Goal: Transaction & Acquisition: Purchase product/service

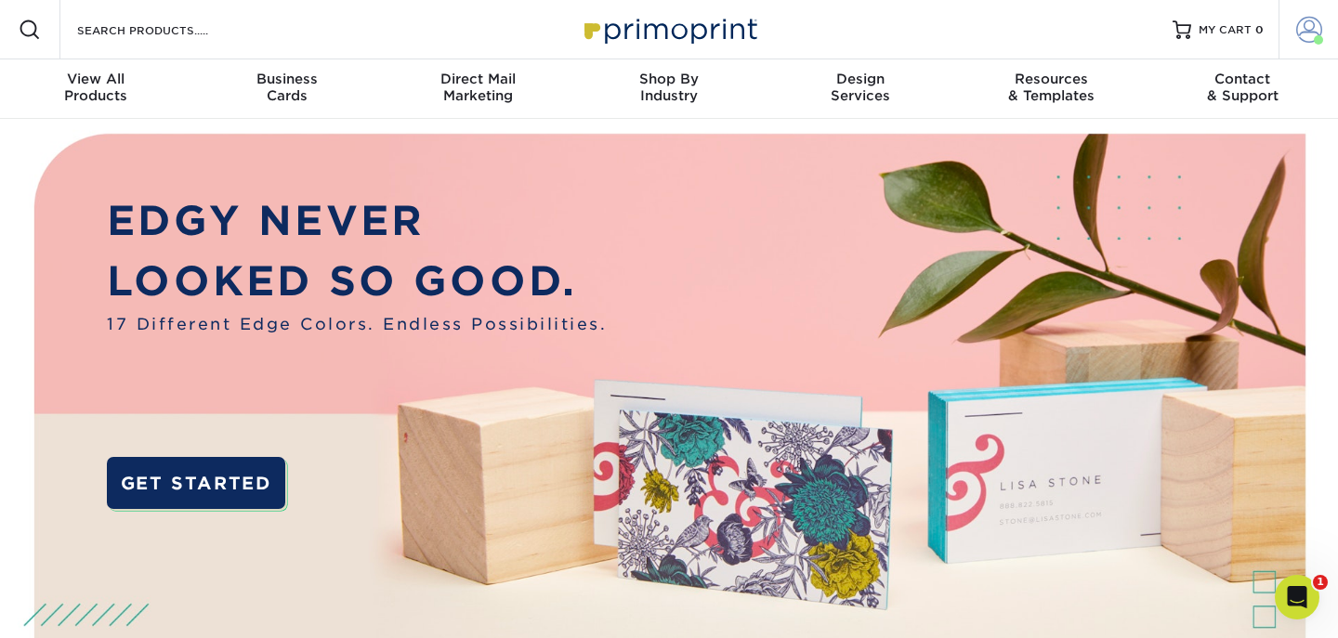
click at [1316, 28] on span at bounding box center [1309, 30] width 26 height 26
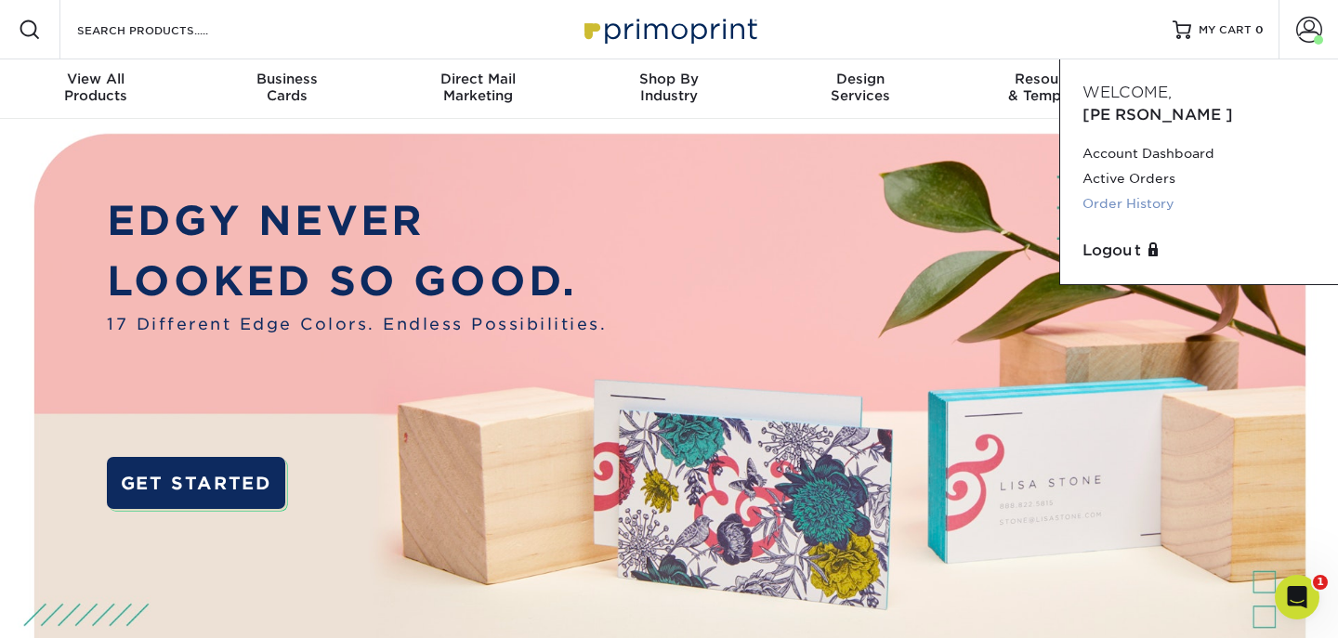
click at [1123, 191] on link "Order History" at bounding box center [1198, 203] width 233 height 25
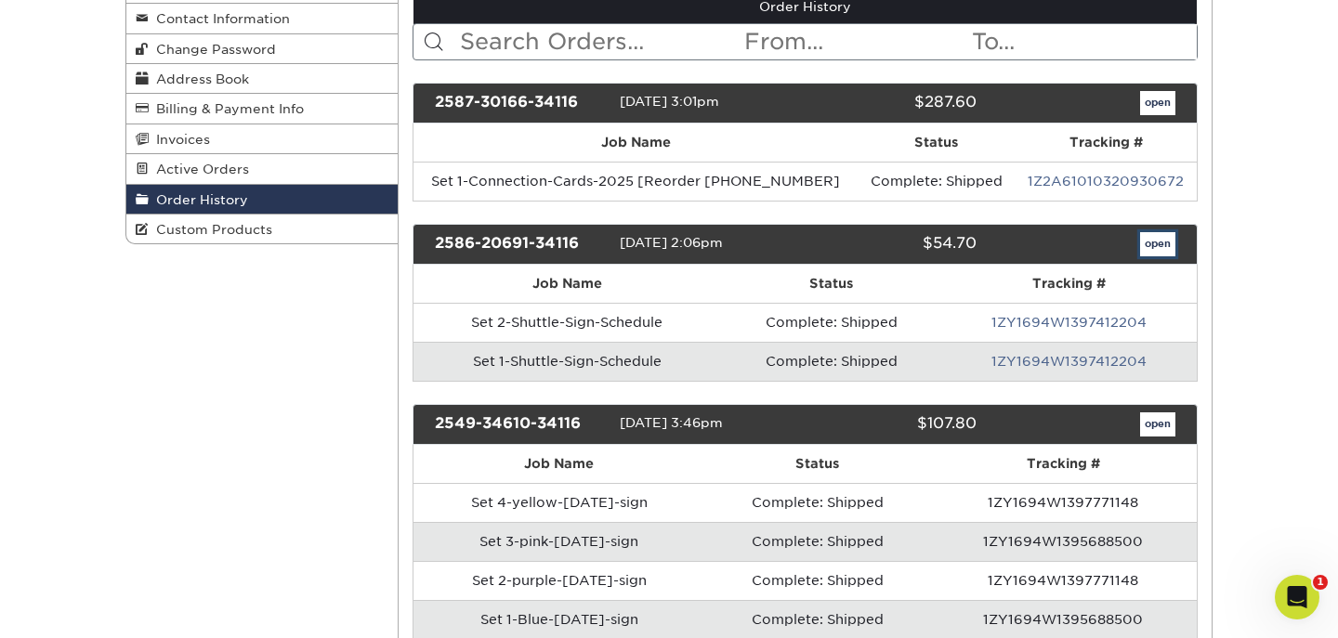
click at [1153, 246] on link "open" at bounding box center [1157, 244] width 35 height 24
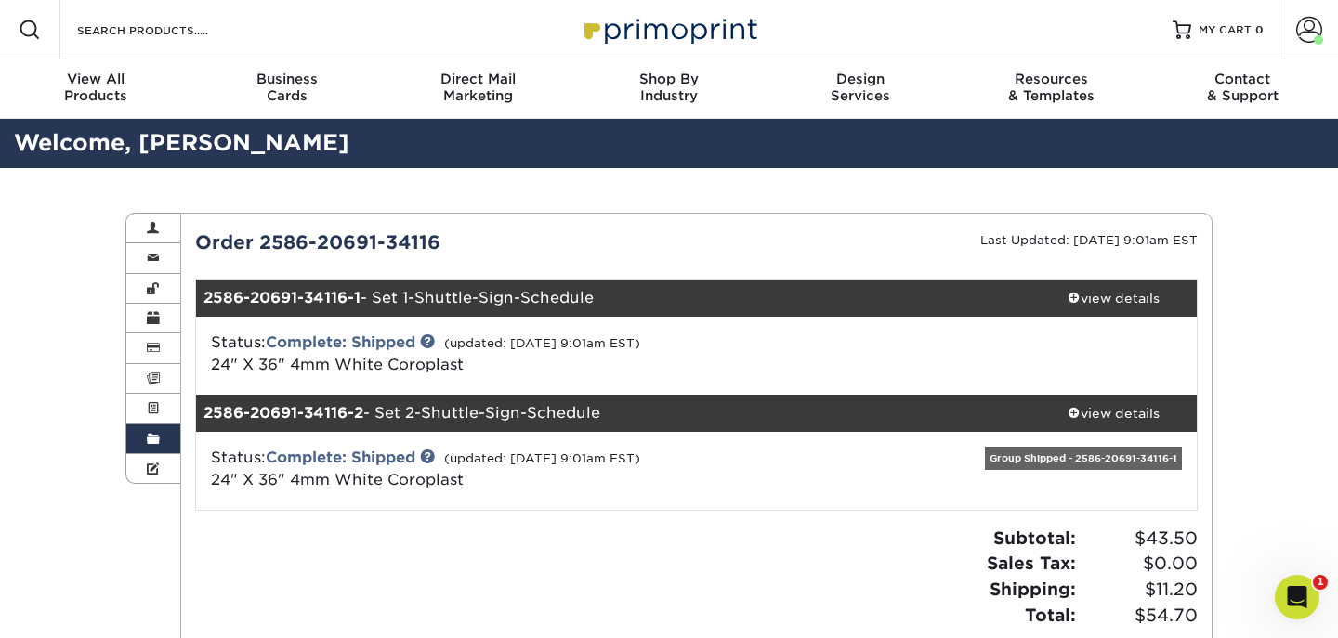
scroll to position [1, 0]
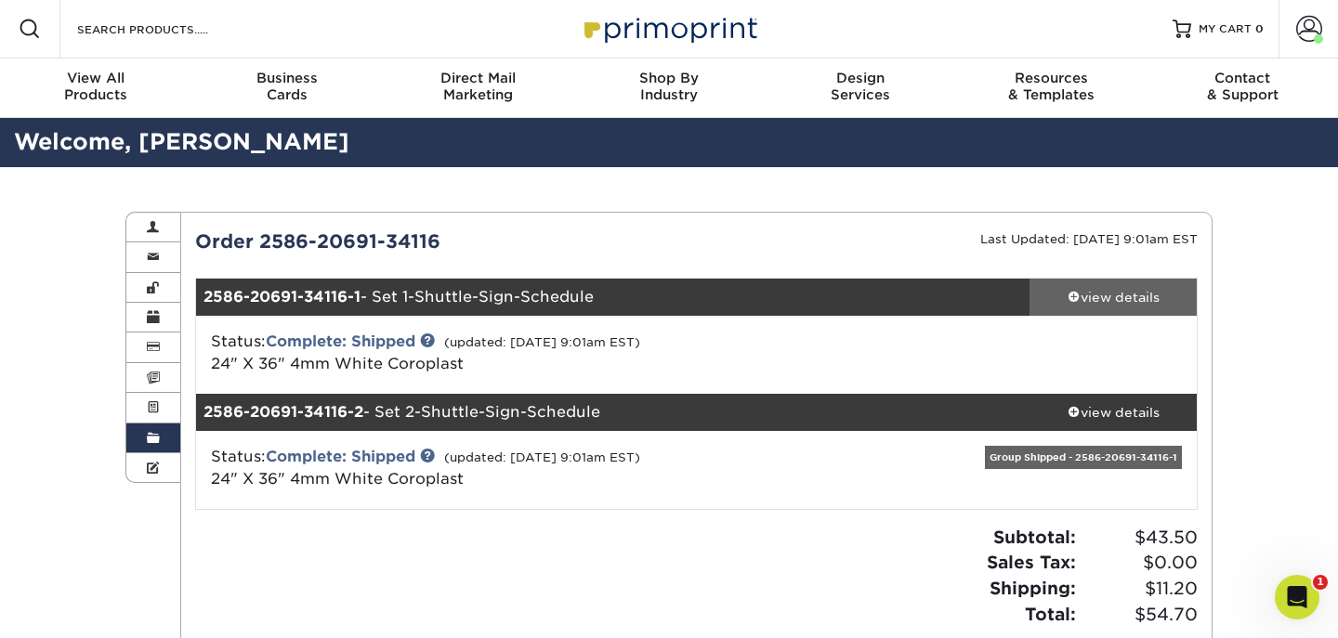
click at [1099, 297] on div "view details" at bounding box center [1112, 297] width 167 height 19
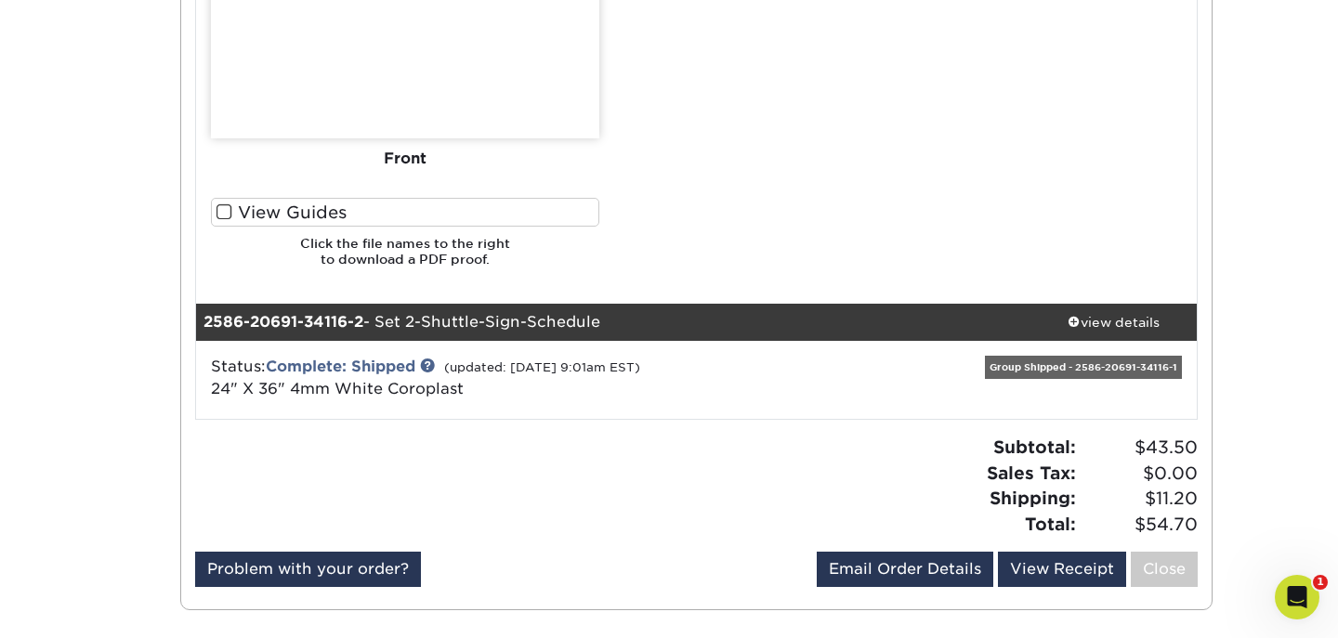
scroll to position [1313, 0]
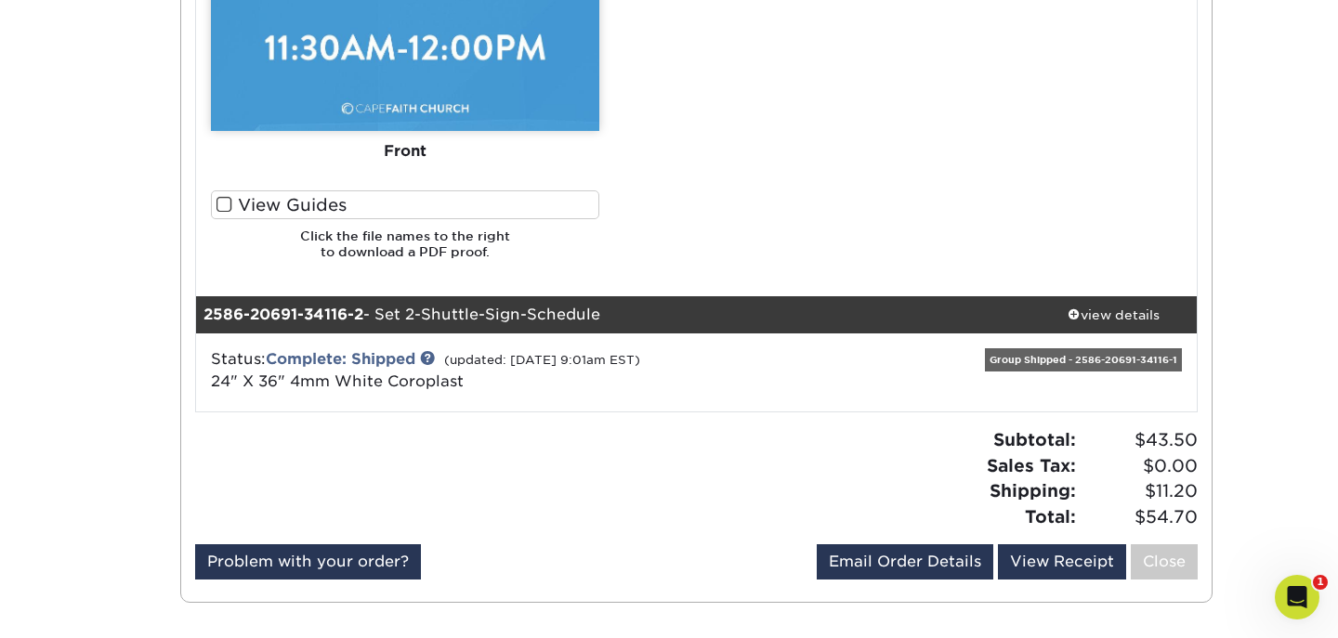
click at [1022, 359] on div "Group Shipped - 2586-20691-34116-1" at bounding box center [1083, 359] width 197 height 23
click at [1022, 357] on div "Group Shipped - 2586-20691-34116-1" at bounding box center [1083, 359] width 197 height 23
click at [1022, 358] on div "Group Shipped - 2586-20691-34116-1" at bounding box center [1083, 359] width 197 height 23
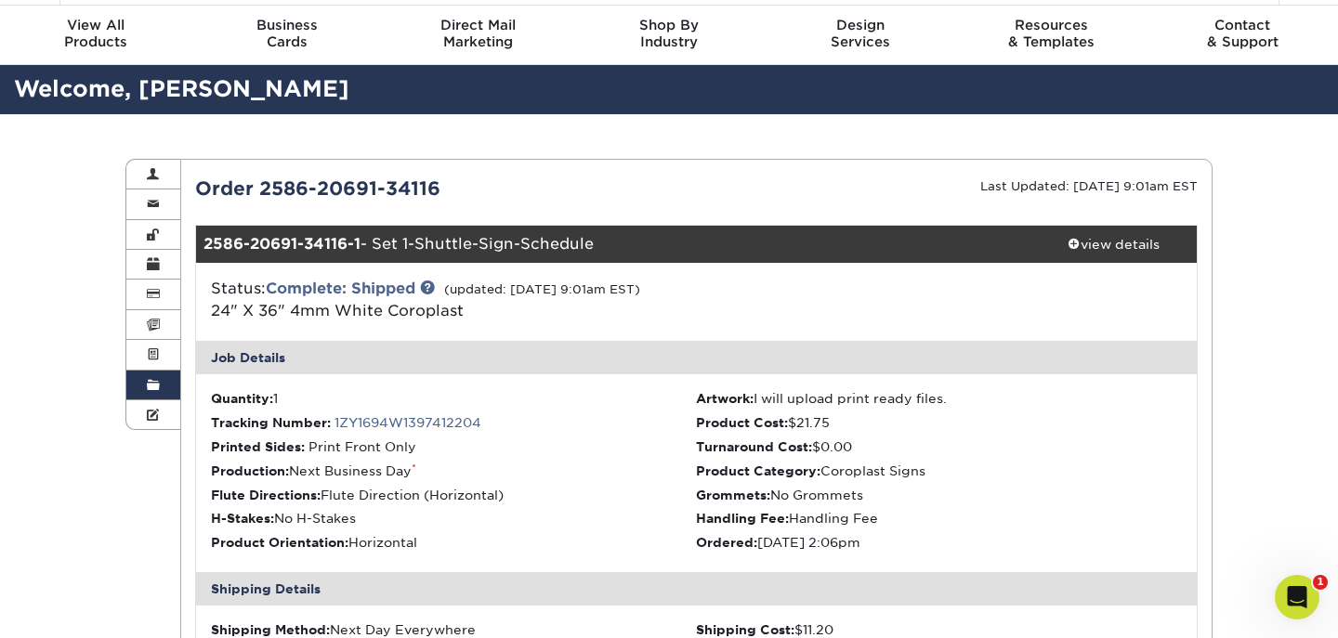
scroll to position [0, 0]
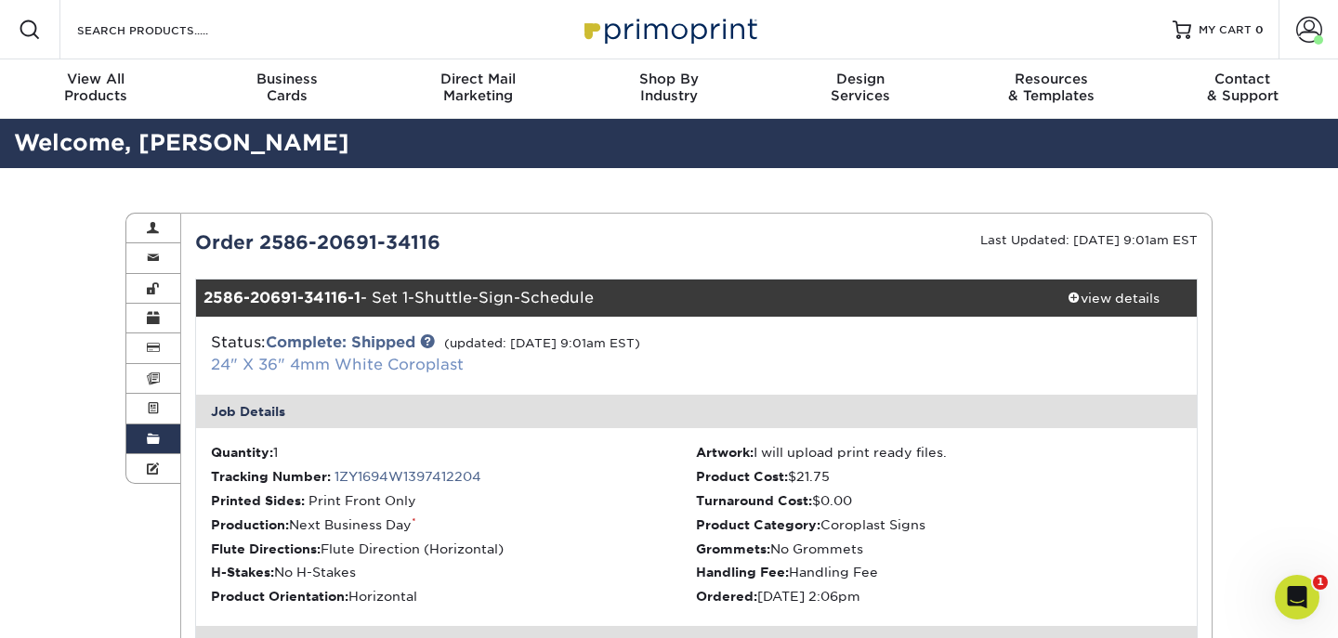
click at [409, 367] on link "24" X 36" 4mm White Coroplast" at bounding box center [337, 365] width 253 height 18
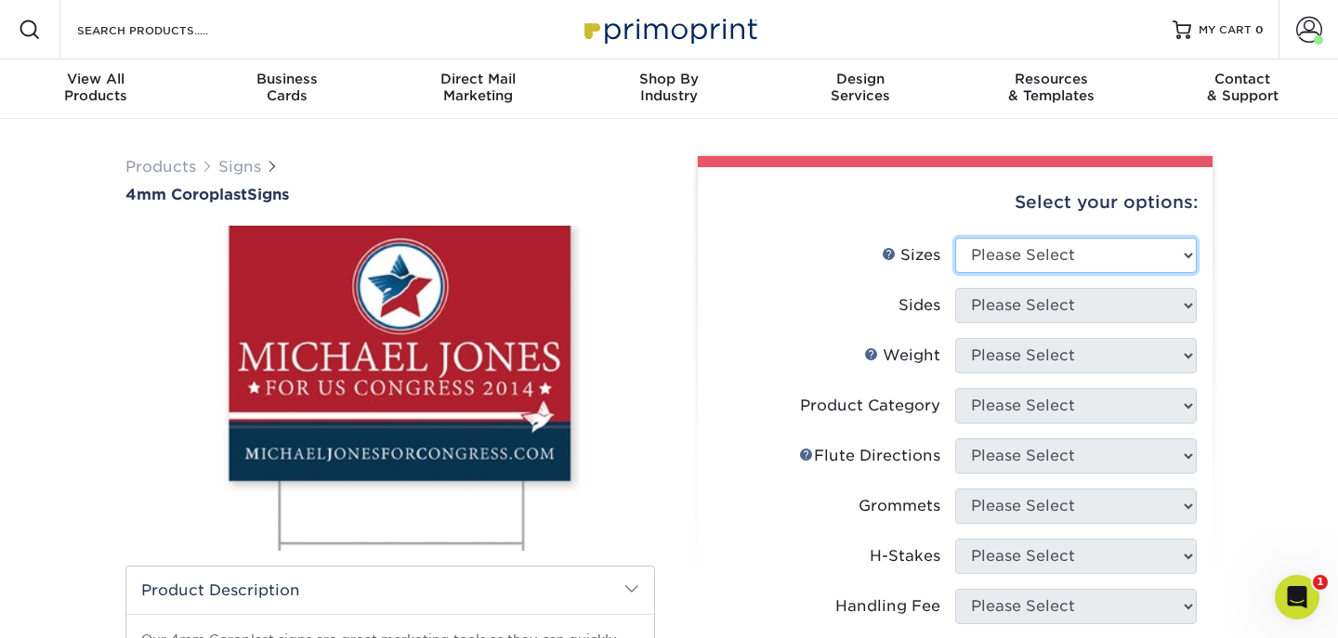
click at [999, 253] on select "Please Select 12" x 18" 18" x 24" 24" x 24" 24" x 36"" at bounding box center [1076, 255] width 242 height 35
select select "24.00x36.00"
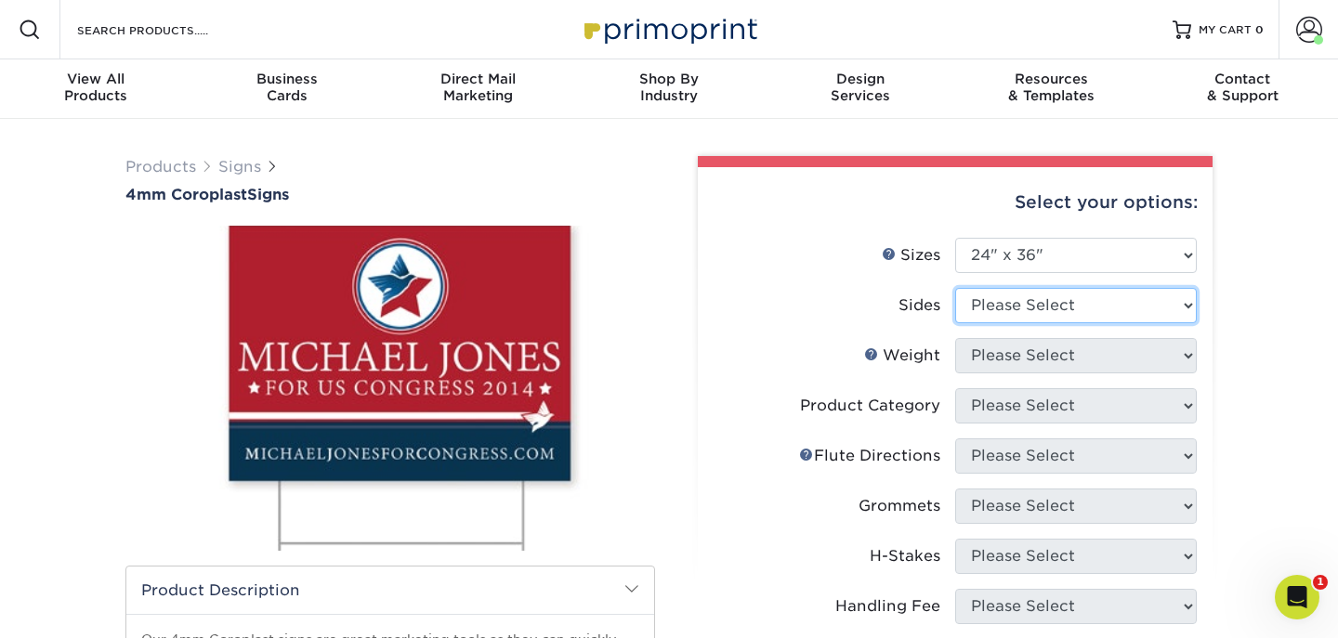
click at [986, 308] on select "Please Select Print Both Sides Print Front Only" at bounding box center [1076, 305] width 242 height 35
select select "32d3c223-f82c-492b-b915-ba065a00862f"
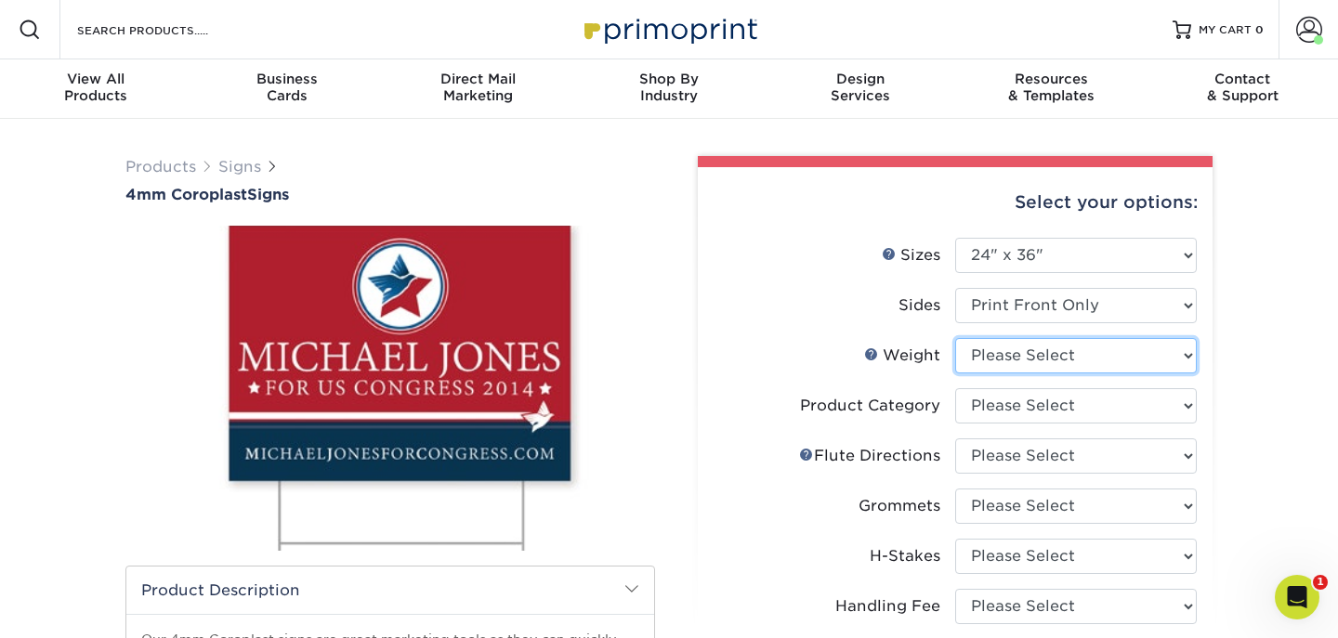
click at [1011, 359] on select "Please Select 4CORO" at bounding box center [1076, 355] width 242 height 35
select select "4CORO"
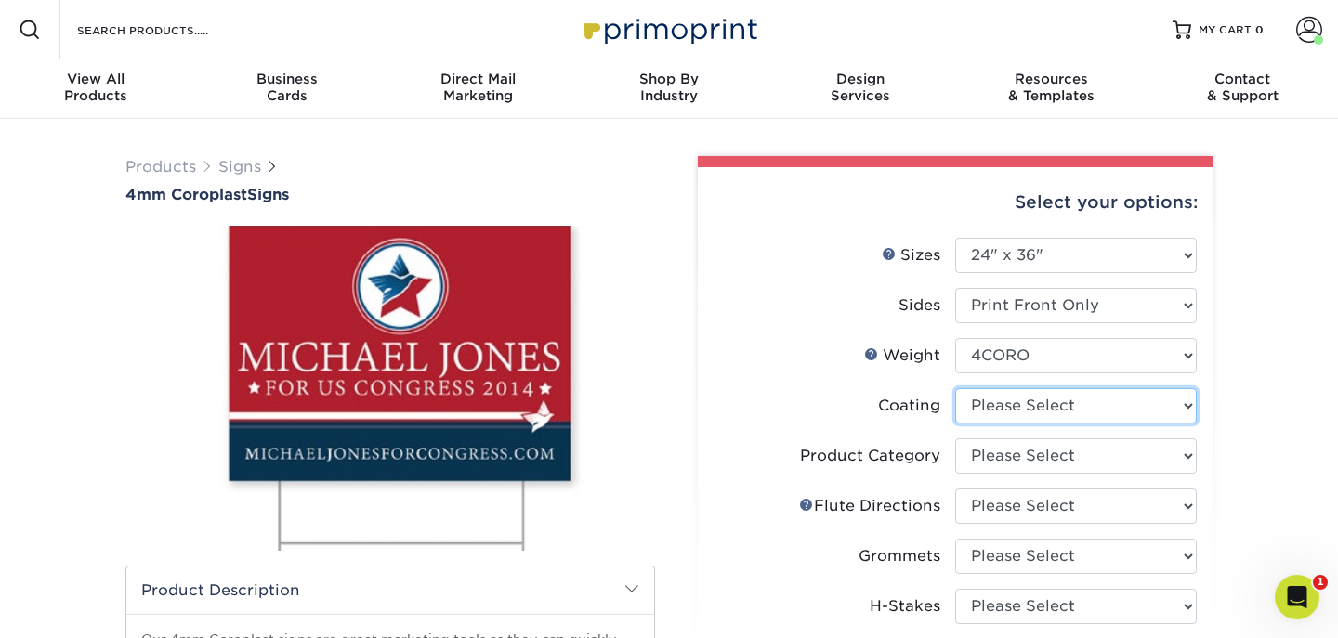
click at [1038, 412] on select at bounding box center [1076, 405] width 242 height 35
select select "3e7618de-abca-4bda-9f97-8b9129e913d8"
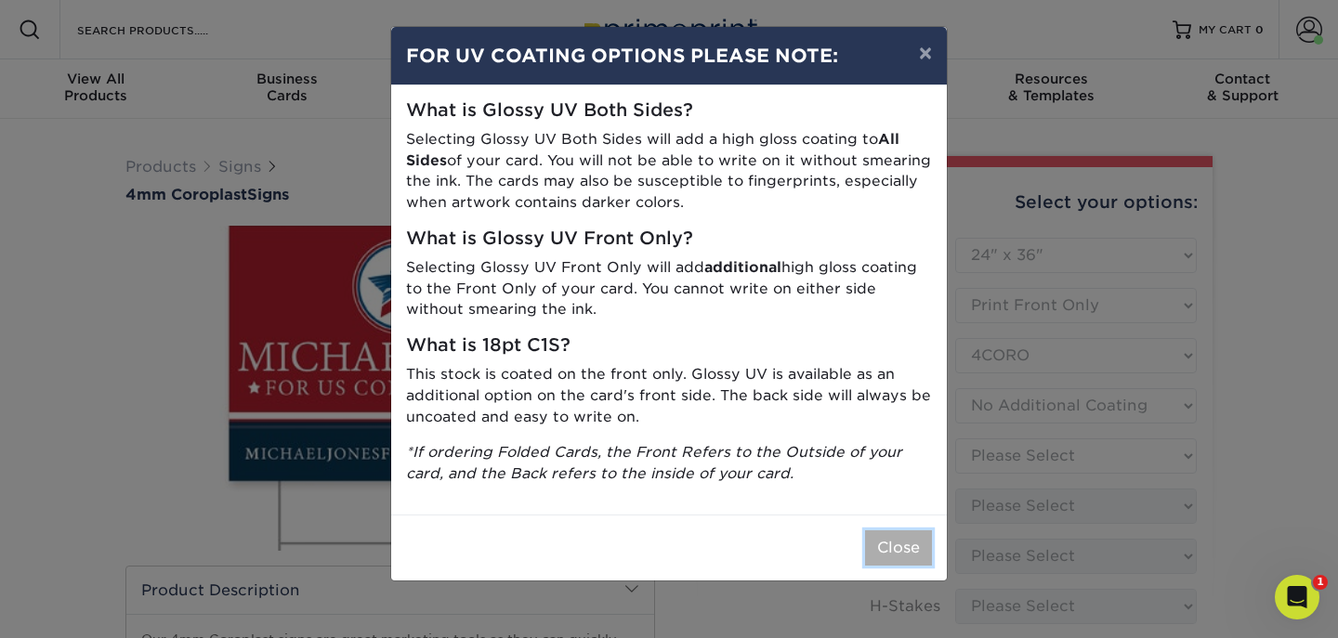
click at [893, 549] on button "Close" at bounding box center [898, 547] width 67 height 35
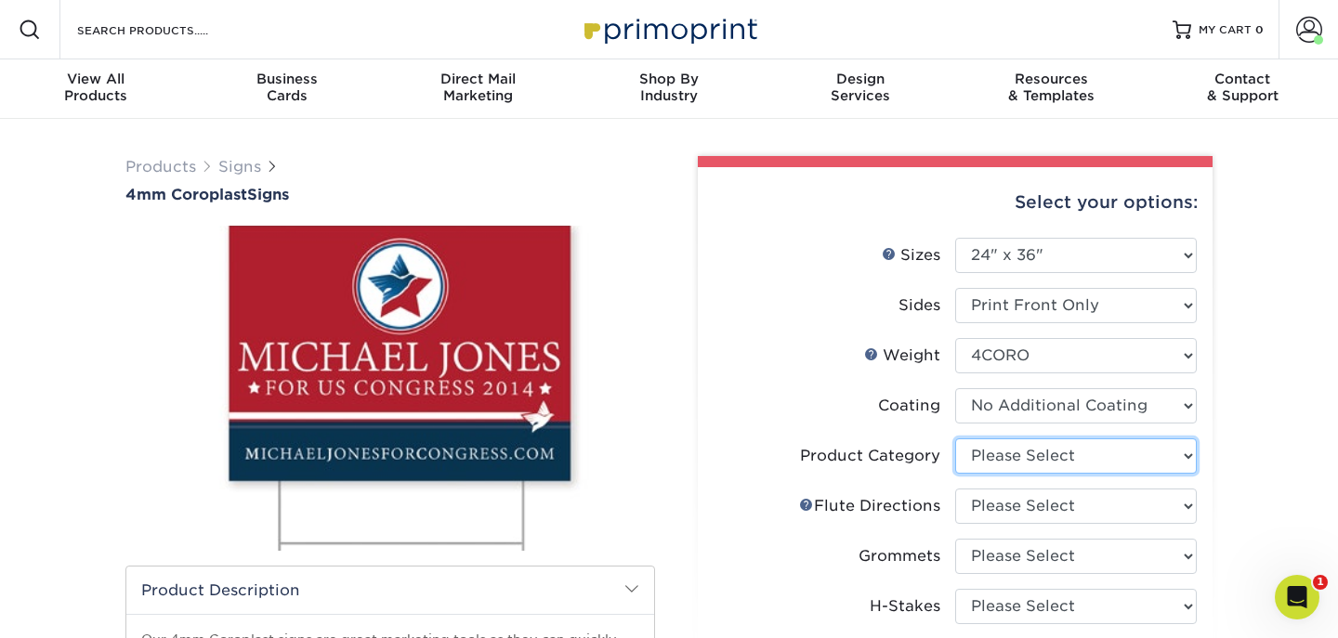
click at [1031, 453] on select "Please Select Coroplast Signs" at bounding box center [1076, 455] width 242 height 35
select select "b3582ed5-6912-492c-8440-2cc51afdb8e1"
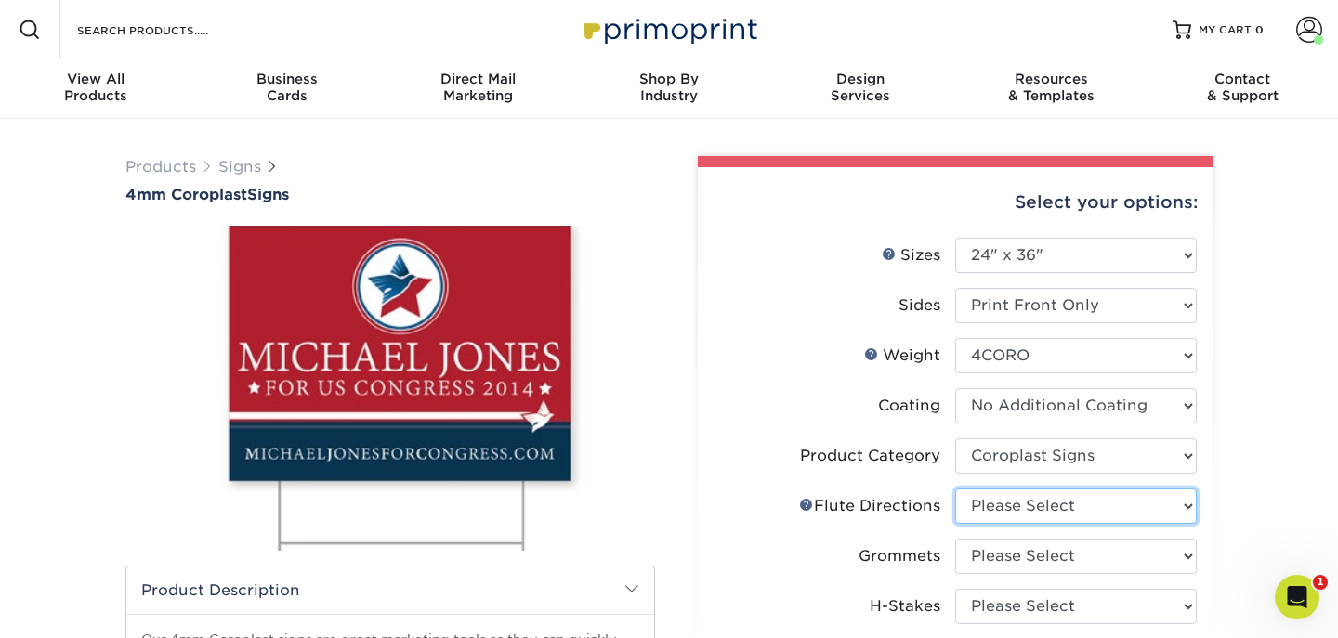
click at [1026, 508] on select "Please Select Flute Direction (Horizontal) Flute Direction (Vertical)" at bounding box center [1076, 506] width 242 height 35
select select "64642d5c-3ca5-48ab-b753-ddfa02991dab"
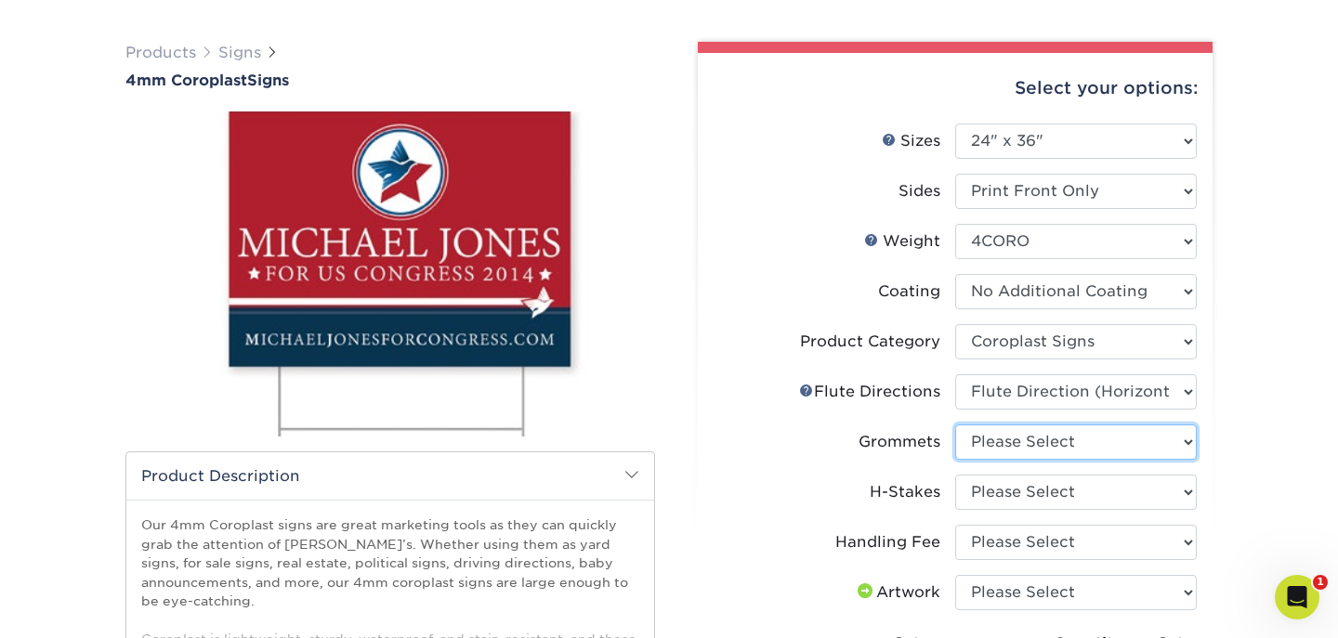
click at [1020, 437] on select "Please Select No Grommets Yes, Grommet All 4 Corners Yes, Grommet All 4 Corners…" at bounding box center [1076, 441] width 242 height 35
select select "90d329df-db80-4206-b821-ff9d3f363977"
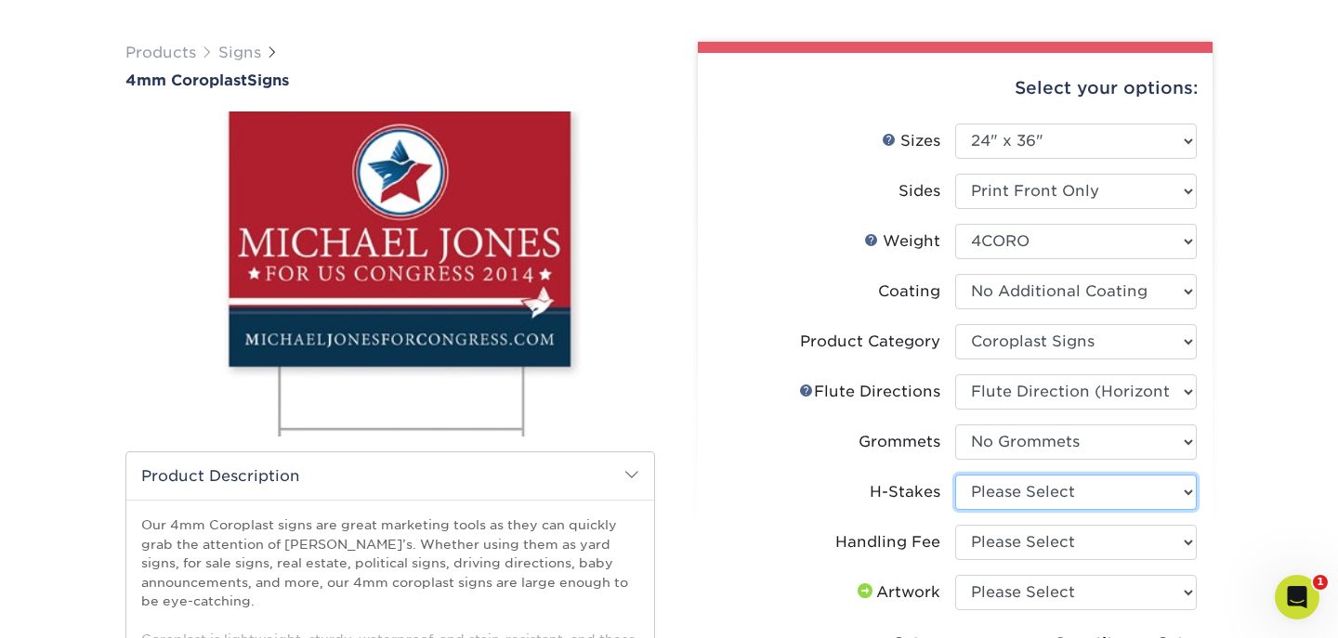
click at [990, 499] on select "Please Select No H-Stakes Yes" at bounding box center [1076, 492] width 242 height 35
select select "aec992a9-897e-40ed-b45c-8ce74849ba63"
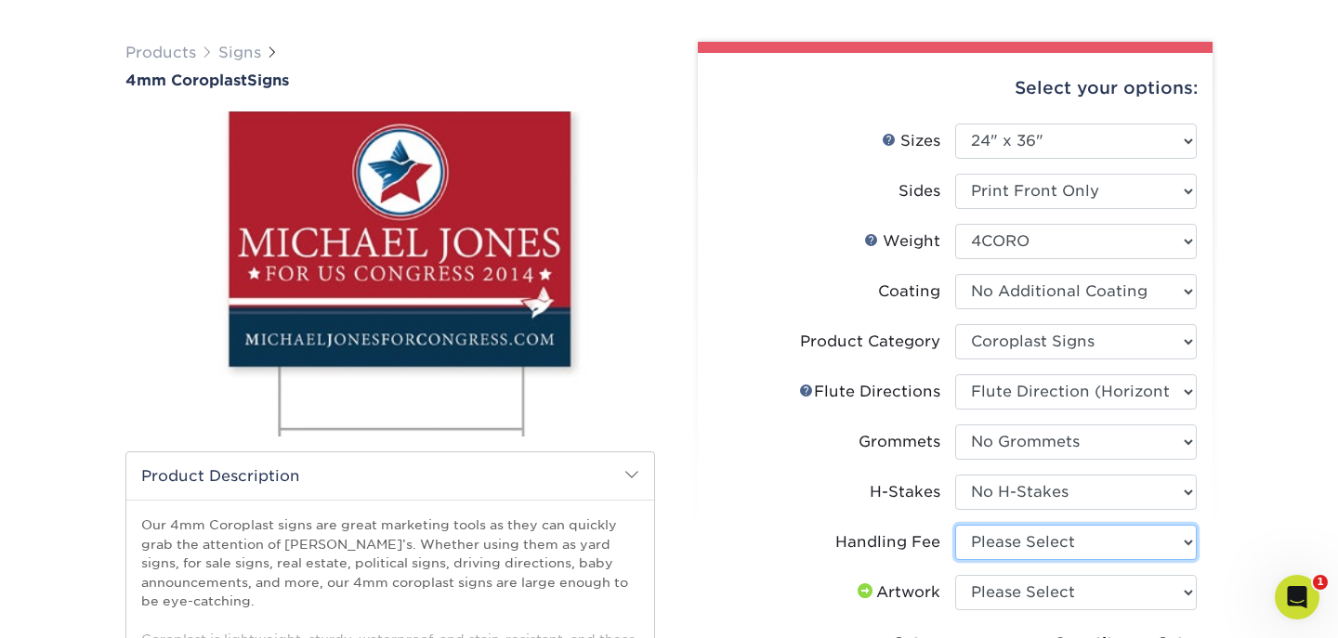
click at [1004, 542] on select "Please Select Handling Fee" at bounding box center [1076, 542] width 242 height 35
select select "ab74c079-444c-4260-ae6a-e09bdee8073c"
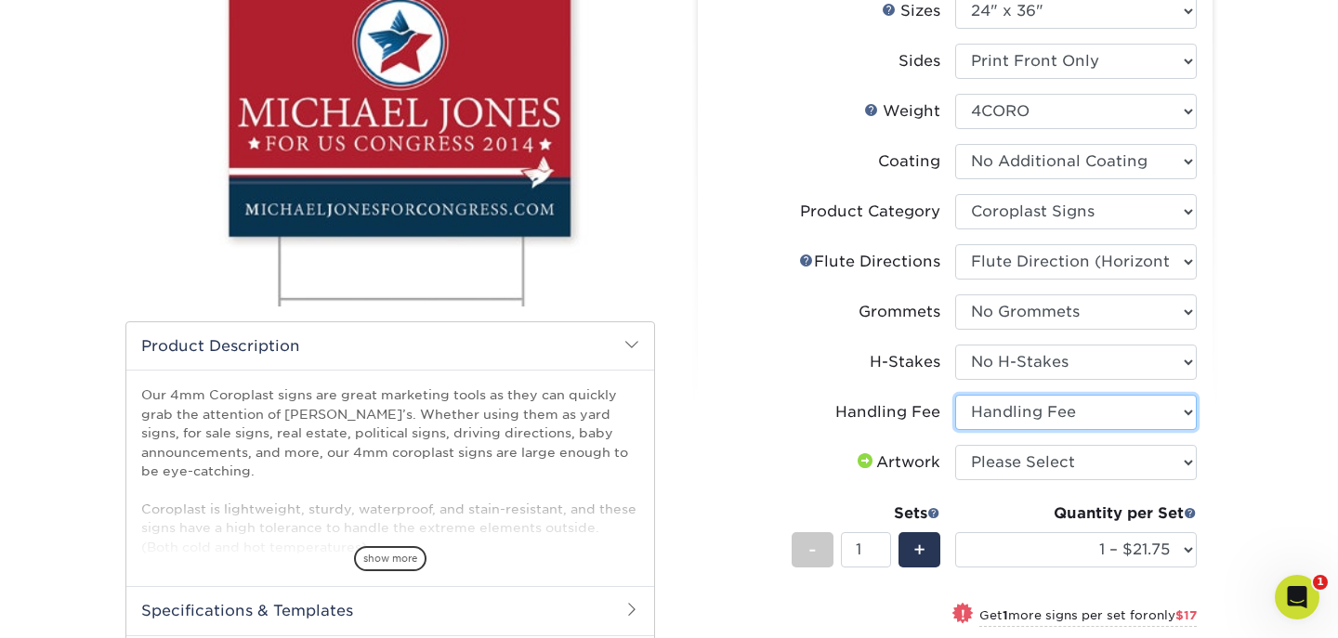
scroll to position [250, 0]
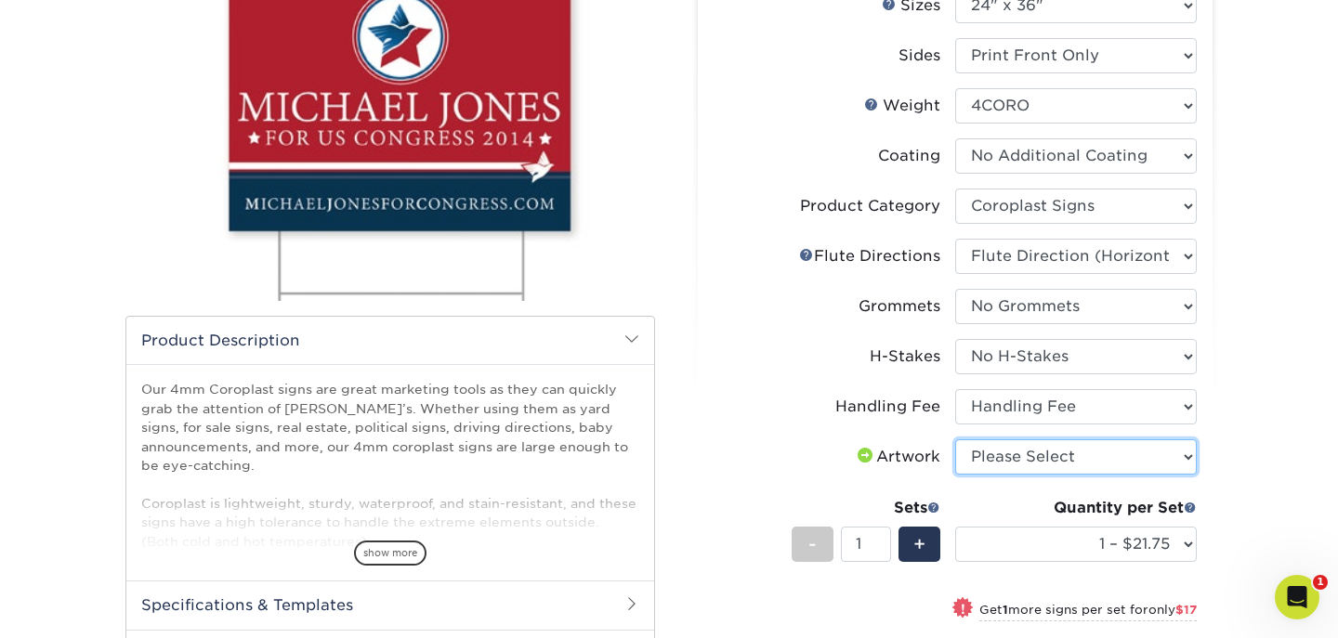
click at [1028, 447] on select "Please Select I will upload files I need a design - $50" at bounding box center [1076, 456] width 242 height 35
select select "upload"
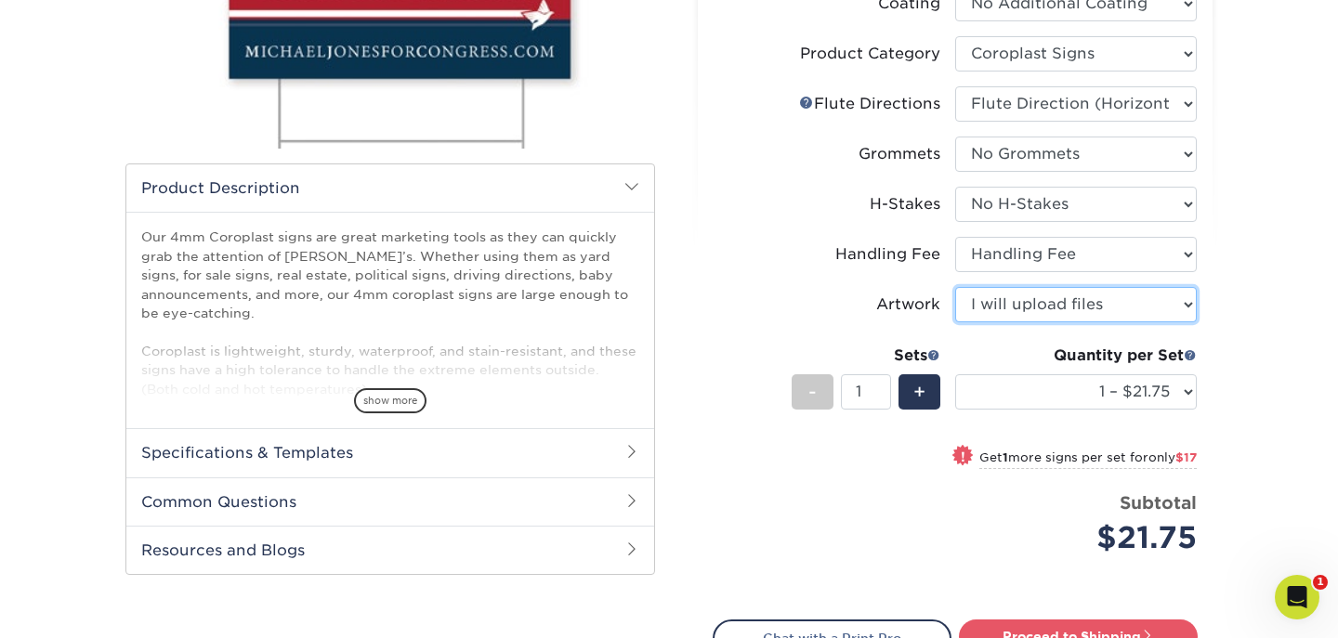
scroll to position [410, 0]
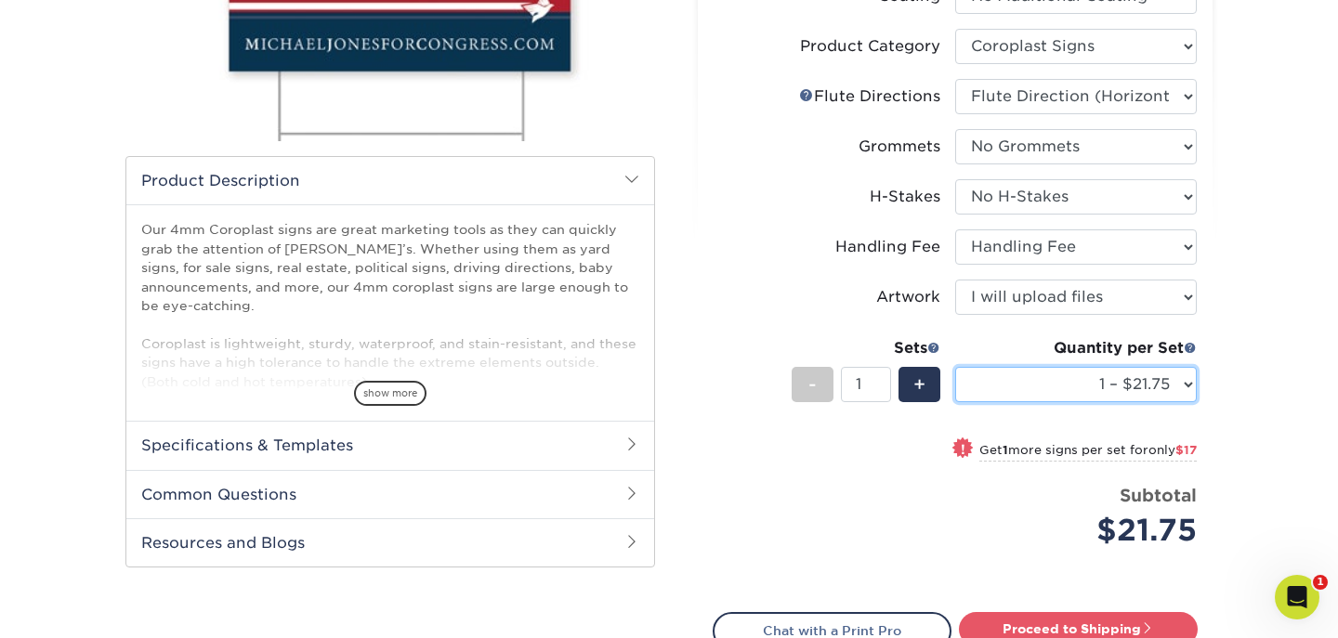
click at [1055, 384] on select "1 – $21.75 2 – $38.75 3 – $55.75 4 – $69.00 5 – $86.00 6 – $103.00 7 – $120.00 …" at bounding box center [1076, 384] width 242 height 35
select select "2 – $38.75"
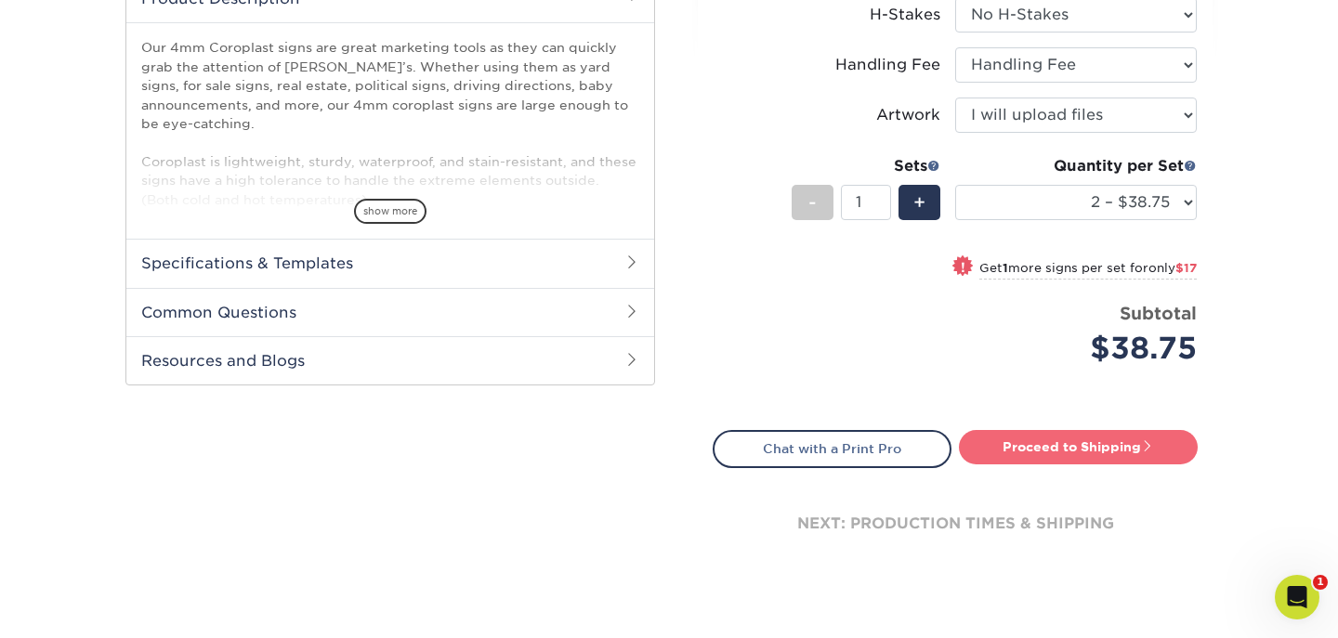
click at [1056, 451] on link "Proceed to Shipping" at bounding box center [1078, 446] width 239 height 33
type input "Set 1"
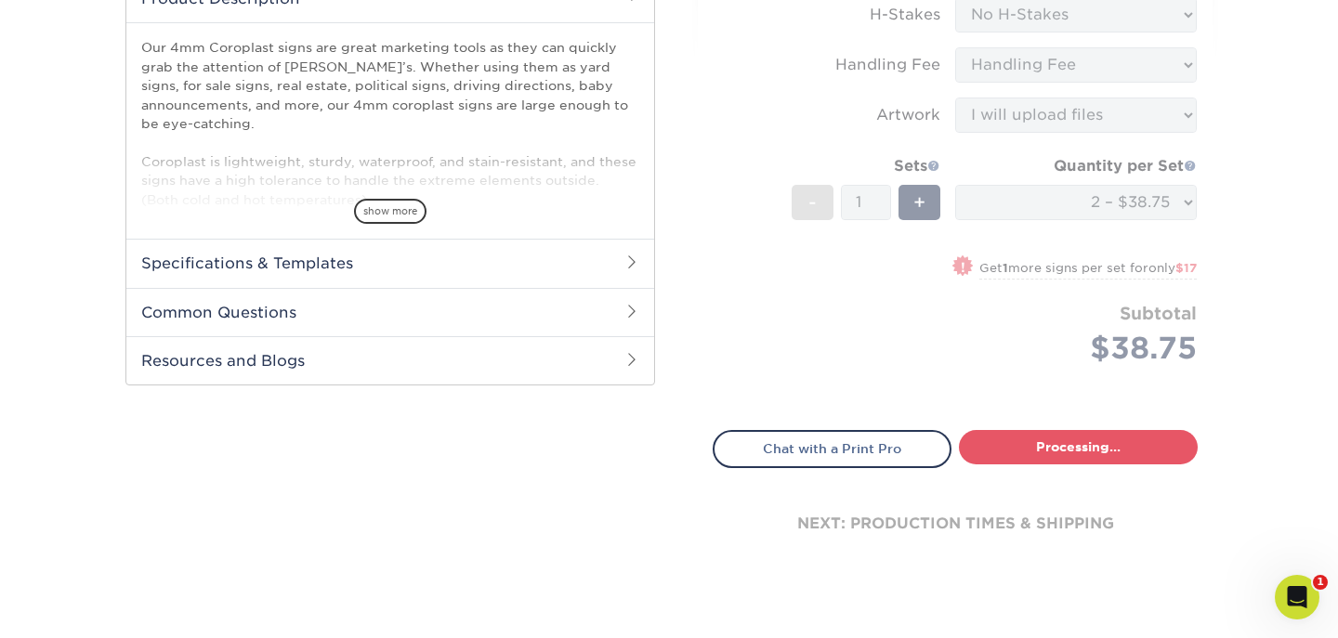
select select "3b3eb8fe-f5ad-44e4-b859-469c14d397db"
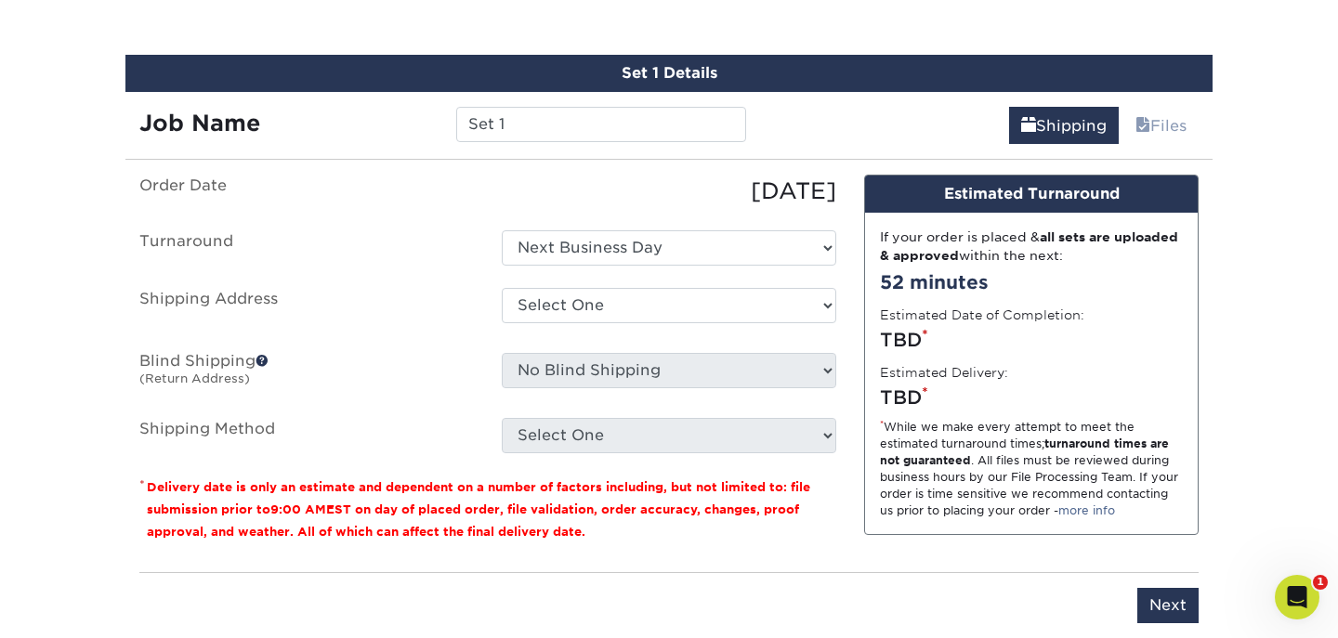
scroll to position [1072, 0]
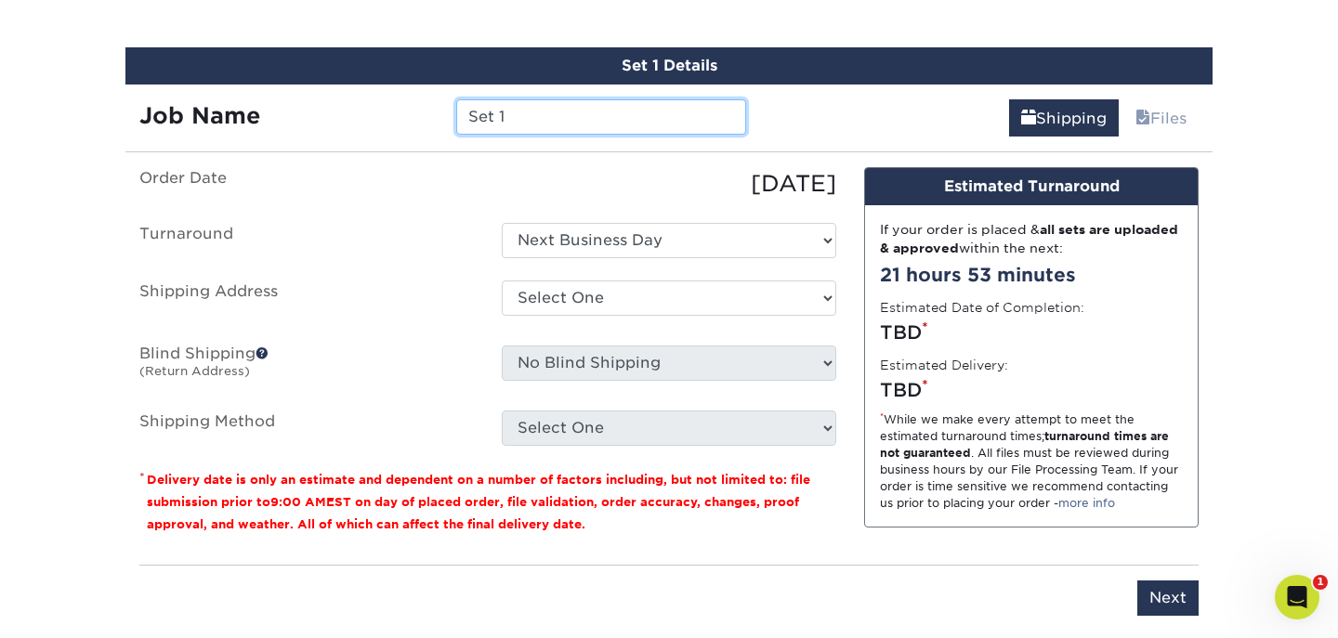
click at [548, 112] on input "Set 1" at bounding box center [600, 116] width 289 height 35
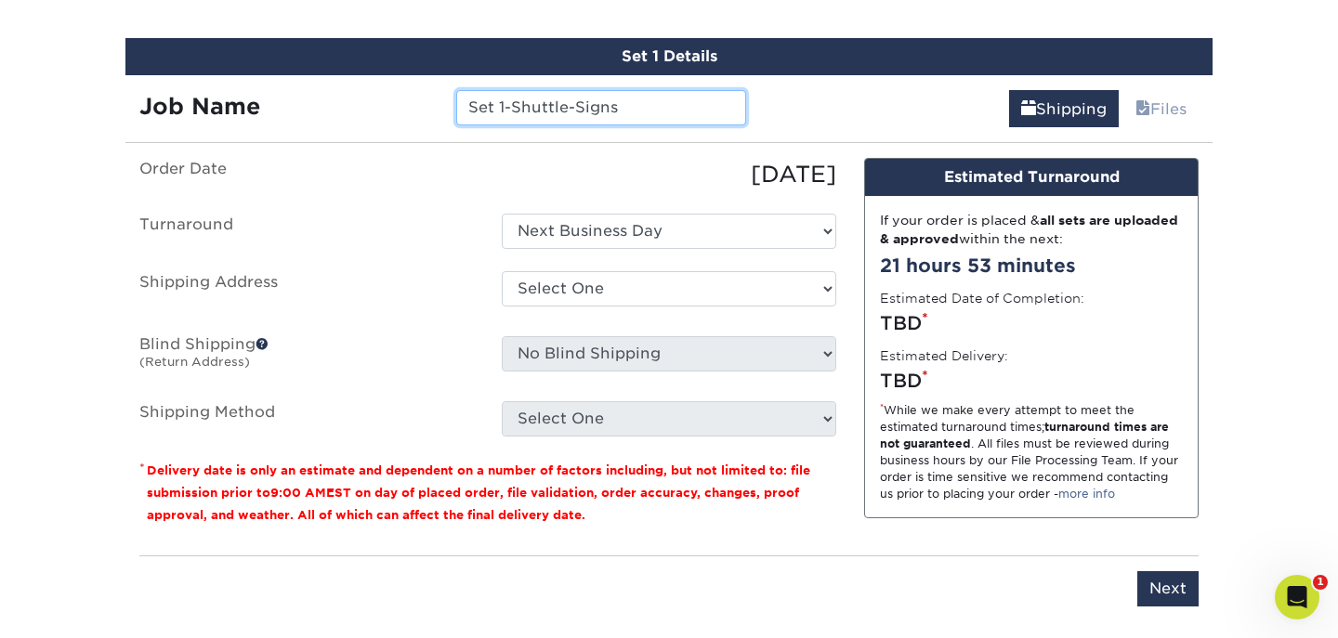
scroll to position [1082, 0]
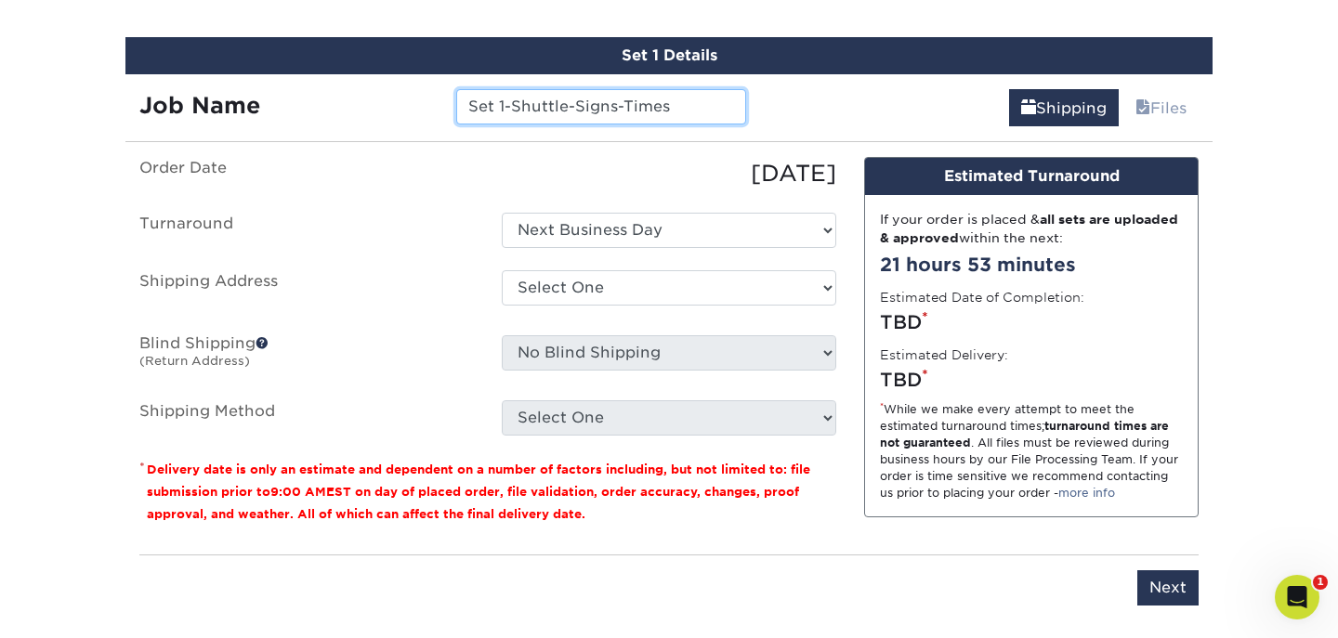
type input "Set 1-Shuttle-Signs-Times"
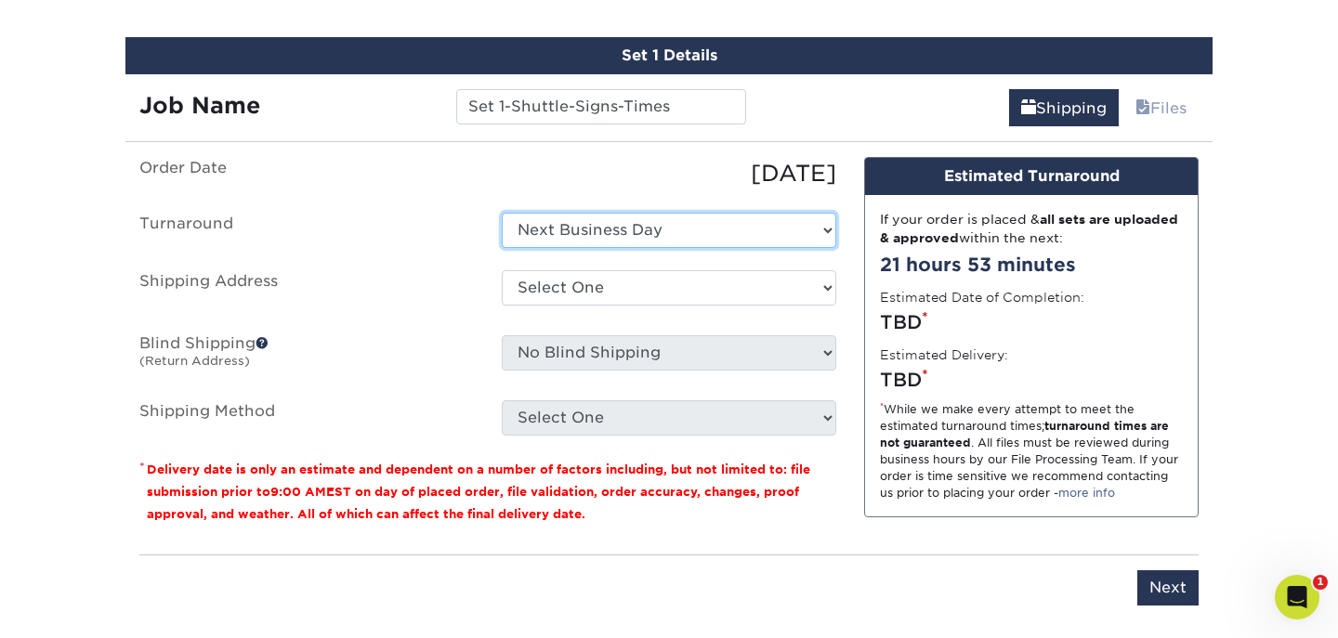
click at [652, 227] on select "Select One Next Business Day" at bounding box center [669, 230] width 334 height 35
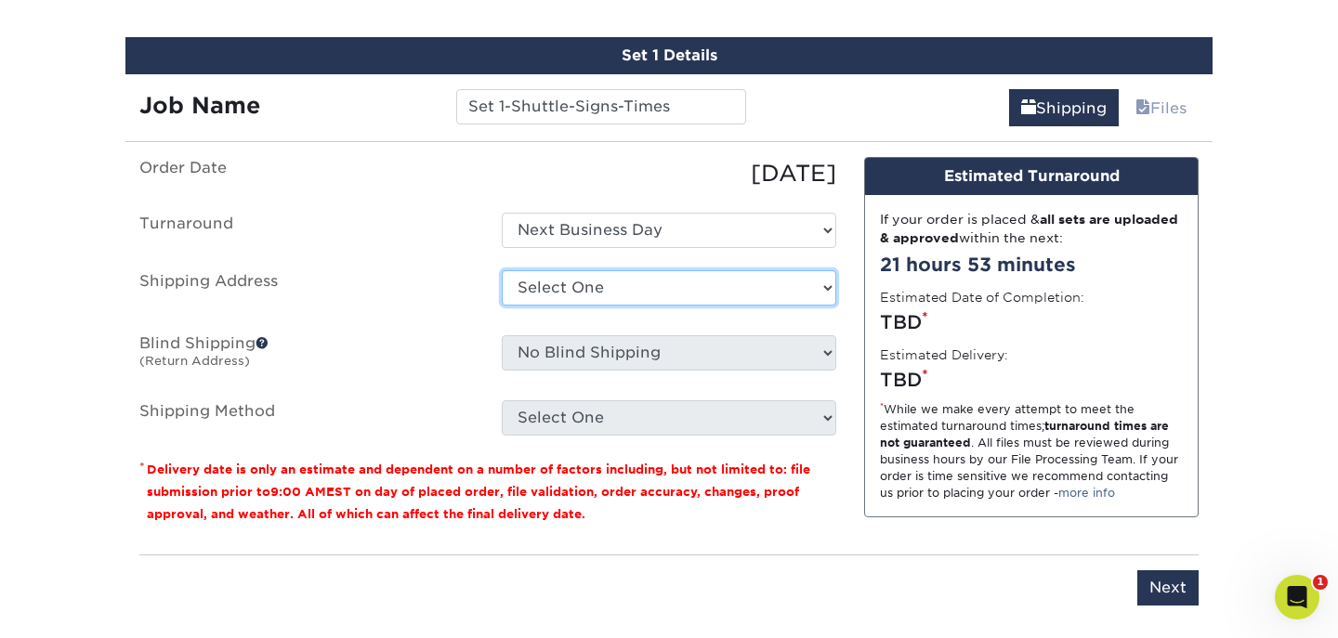
drag, startPoint x: 652, startPoint y: 227, endPoint x: 613, endPoint y: 294, distance: 77.4
click at [613, 294] on select "Select One Capefaith Church CapeFaith Church Jesse Robbins Creative Solid Rock …" at bounding box center [669, 287] width 334 height 35
select select "275854"
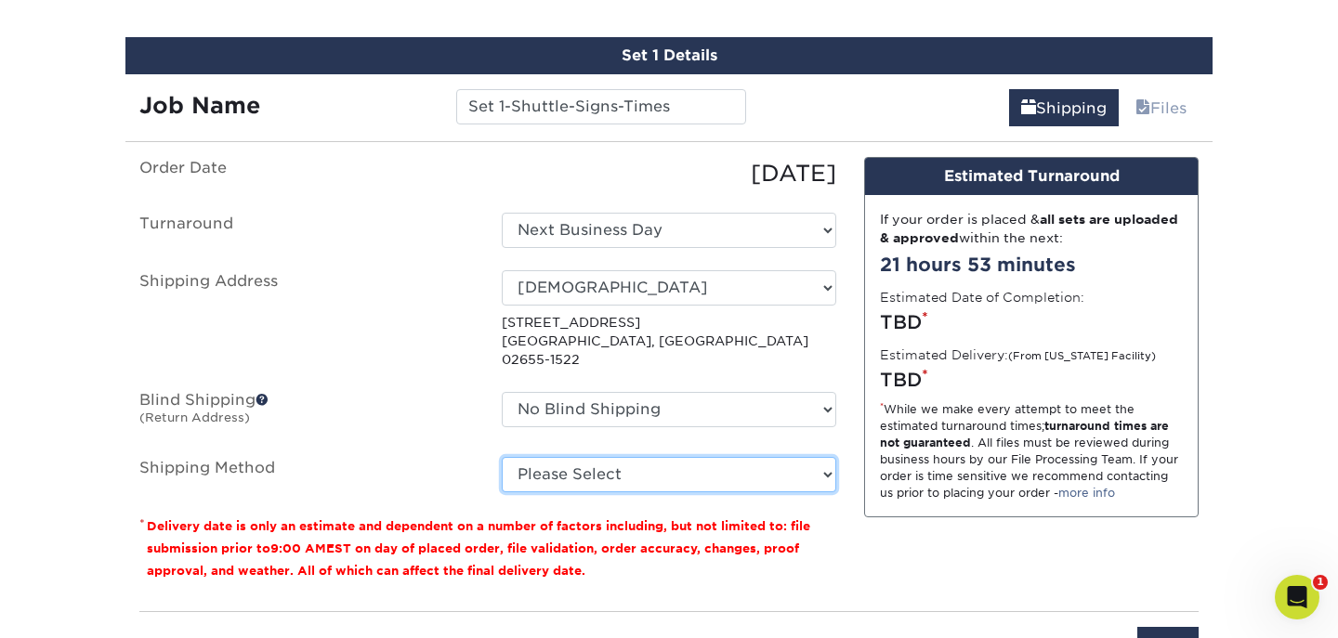
click at [607, 457] on select "Please Select Next Day Everywhere (+$11.20) Ground Shipping (+$19.03) 3 Day Shi…" at bounding box center [669, 474] width 334 height 35
select select "NEXTDAYEVERYWHERE"
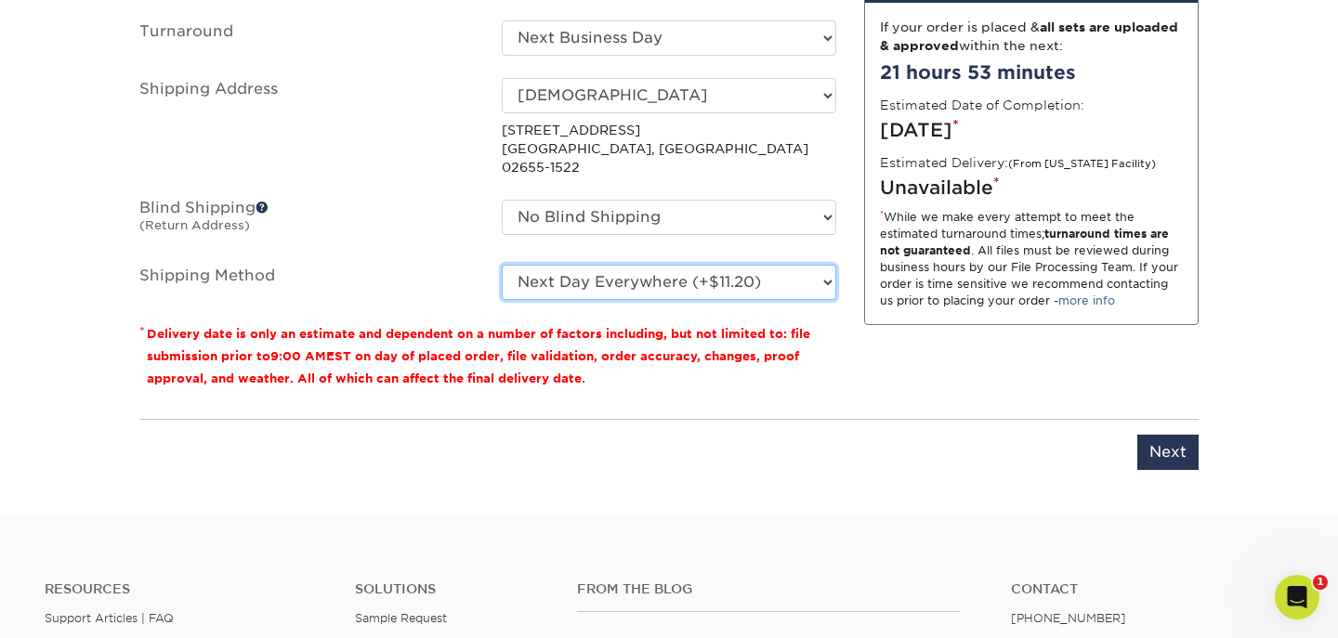
scroll to position [1298, 0]
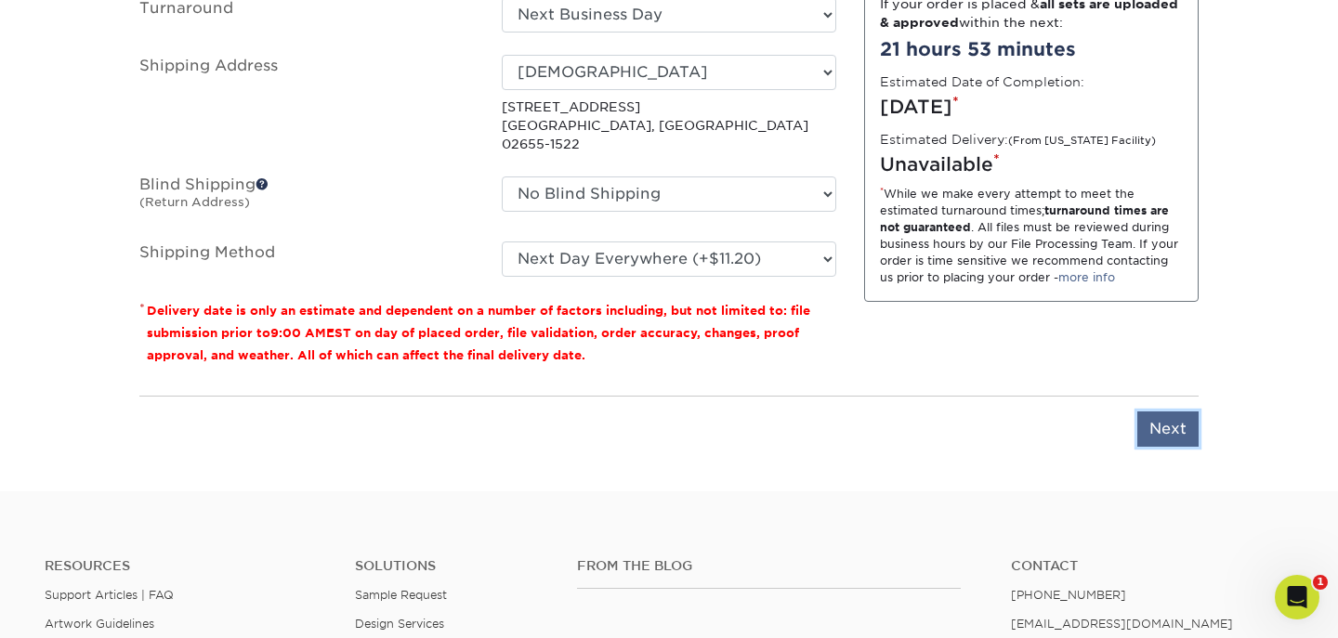
click at [1192, 411] on input "Next" at bounding box center [1167, 428] width 61 height 35
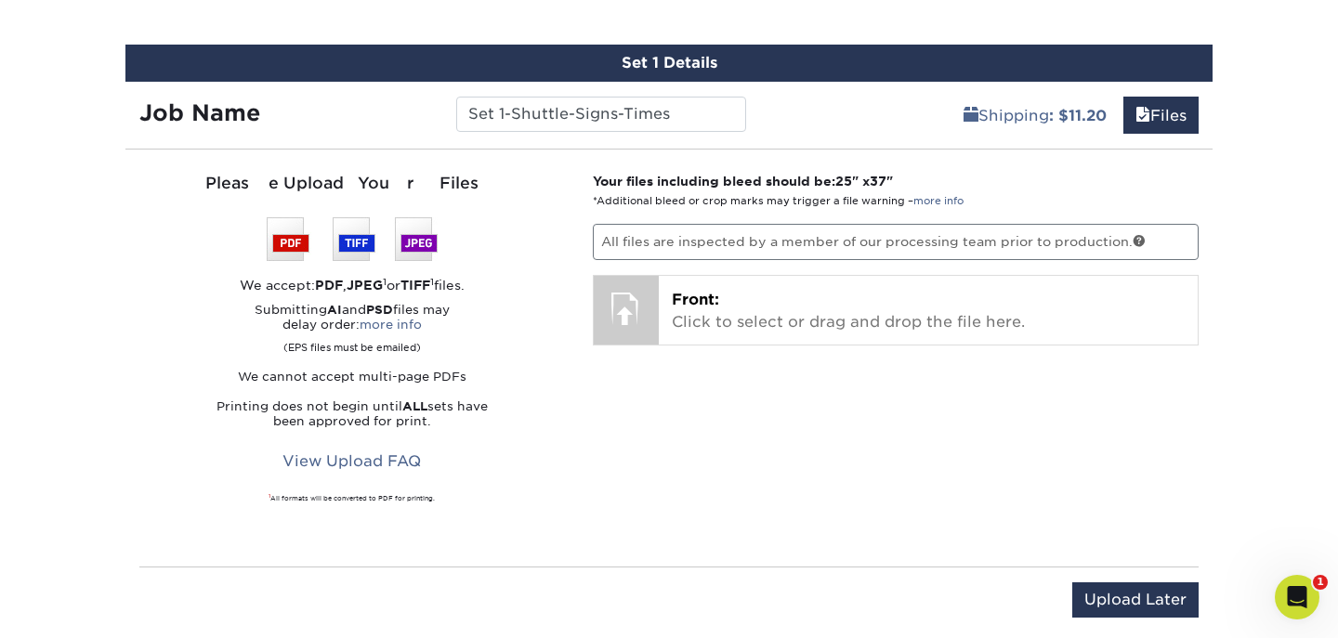
scroll to position [1049, 0]
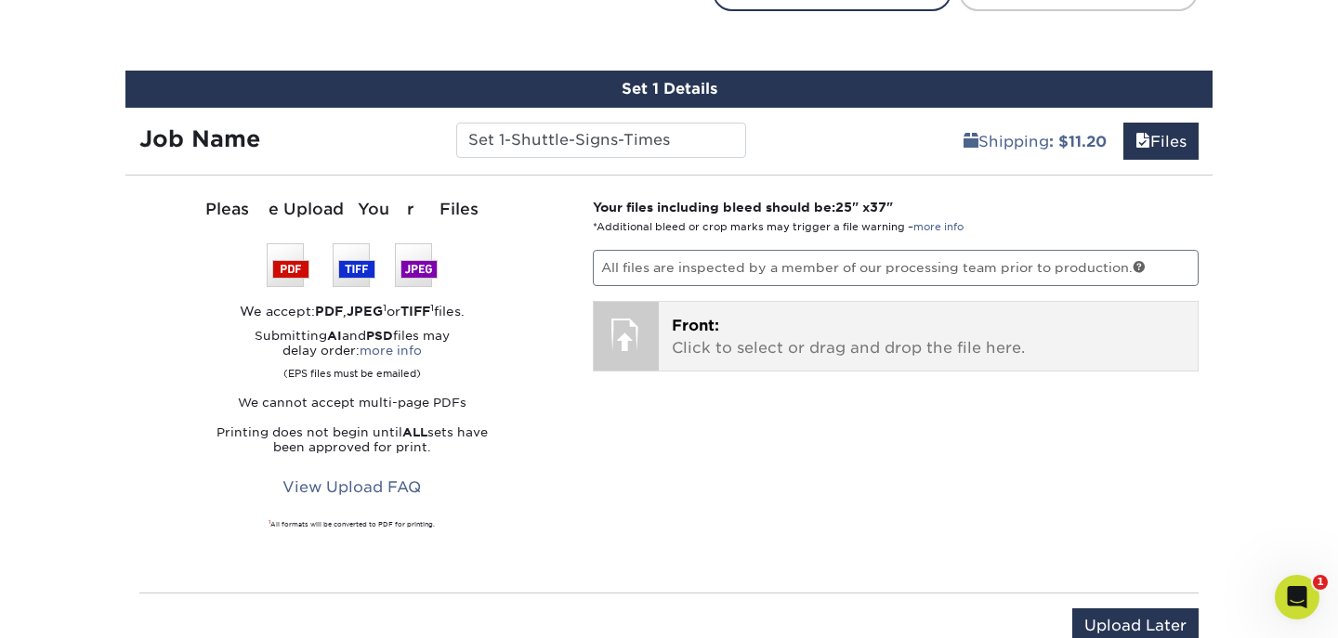
click at [706, 354] on p "Front: Click to select or drag and drop the file here." at bounding box center [929, 337] width 514 height 45
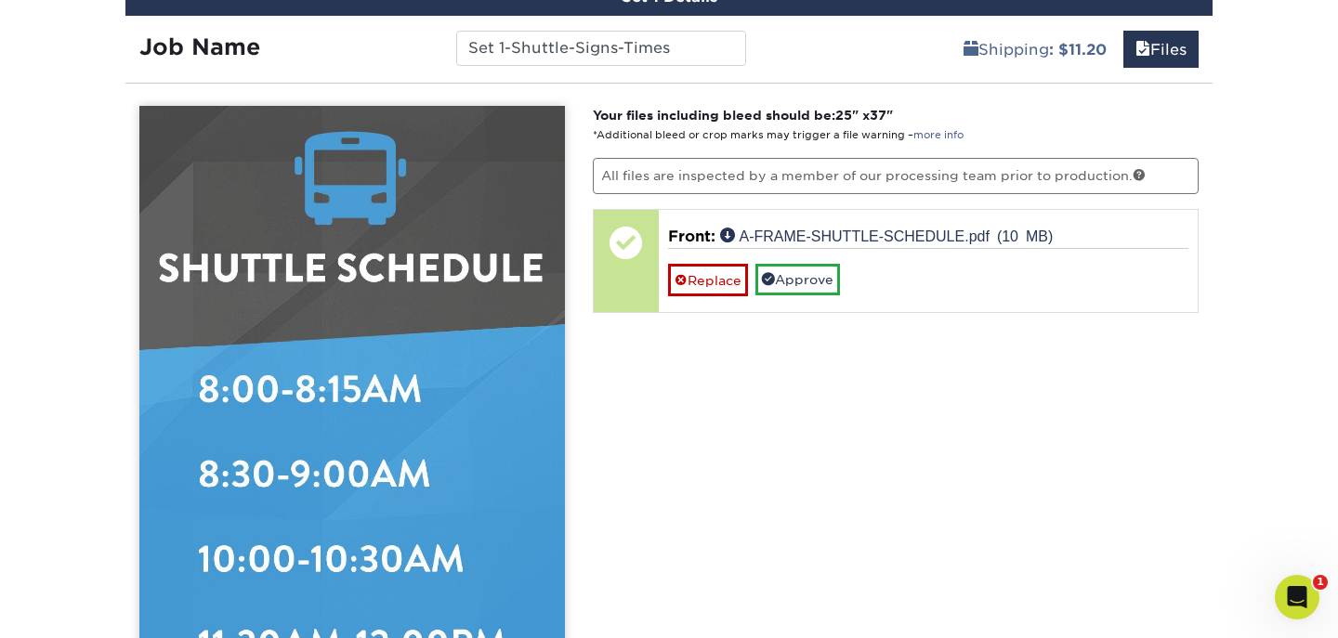
scroll to position [1138, 0]
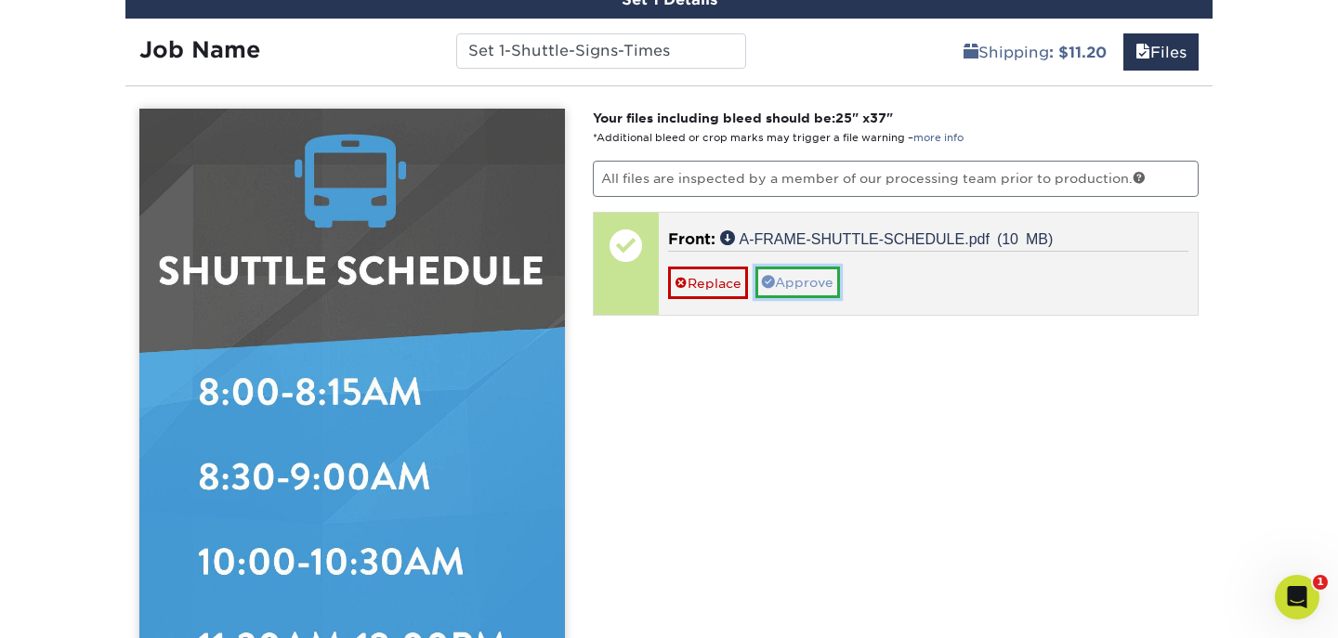
click at [793, 286] on link "Approve" at bounding box center [797, 283] width 85 height 32
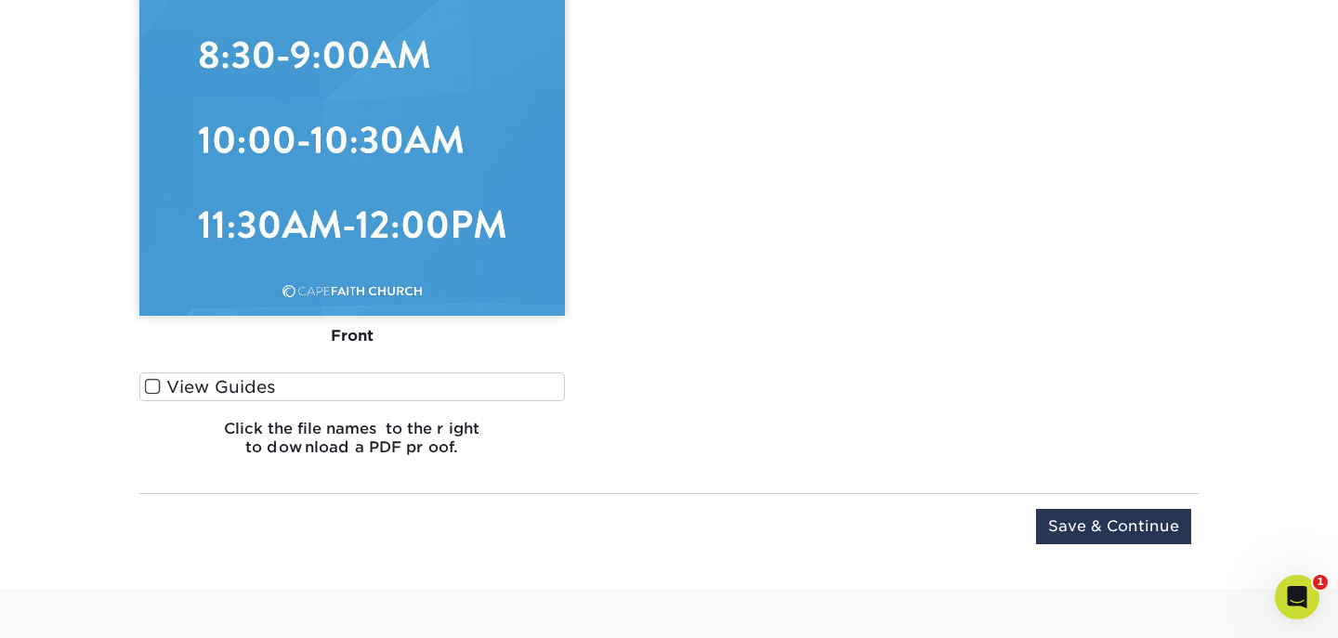
scroll to position [1638, 0]
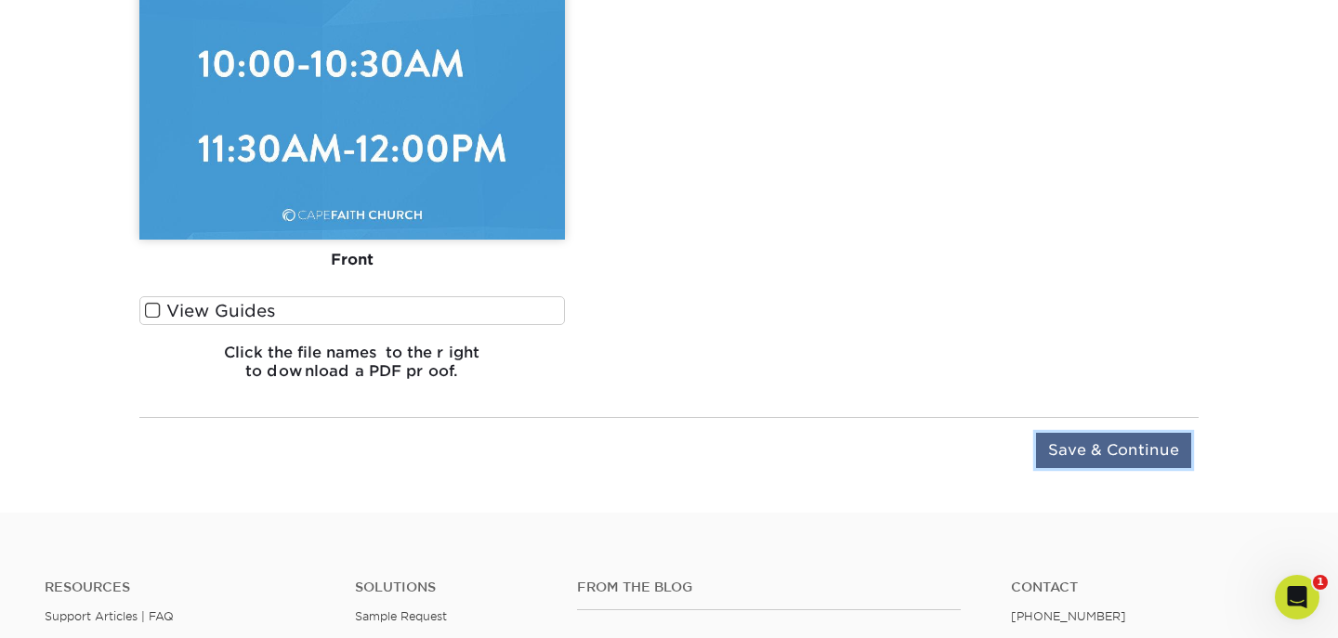
click at [1099, 454] on input "Save & Continue" at bounding box center [1113, 450] width 155 height 35
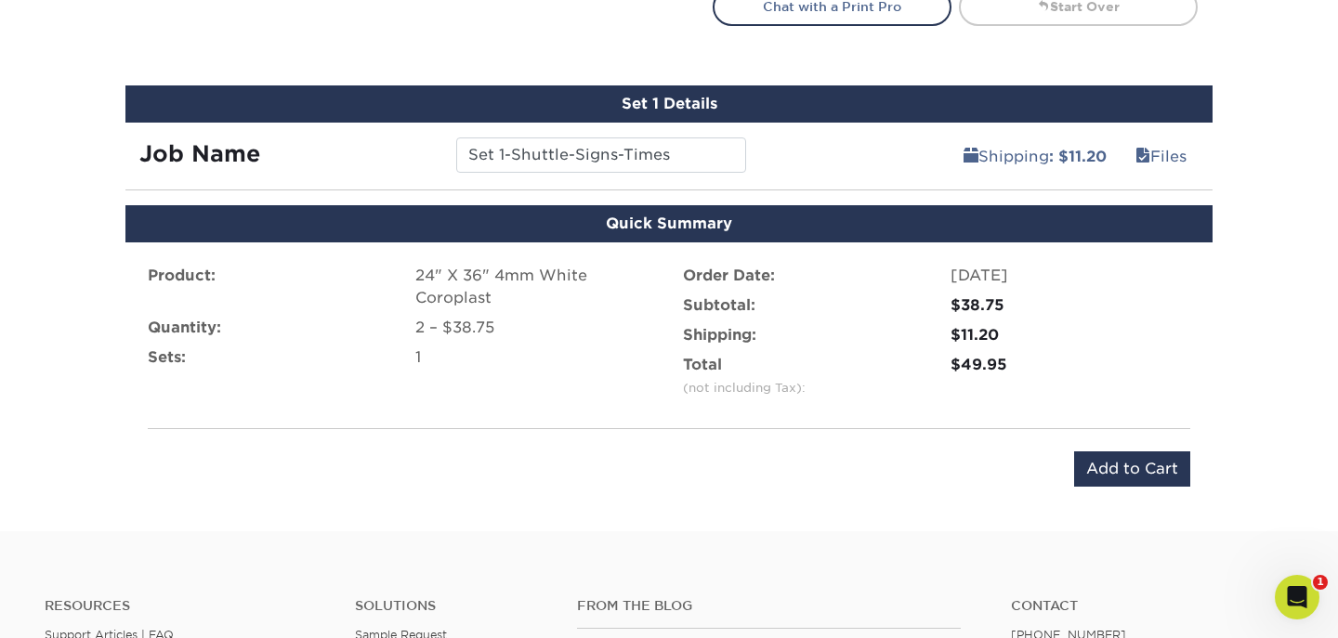
scroll to position [1020, 0]
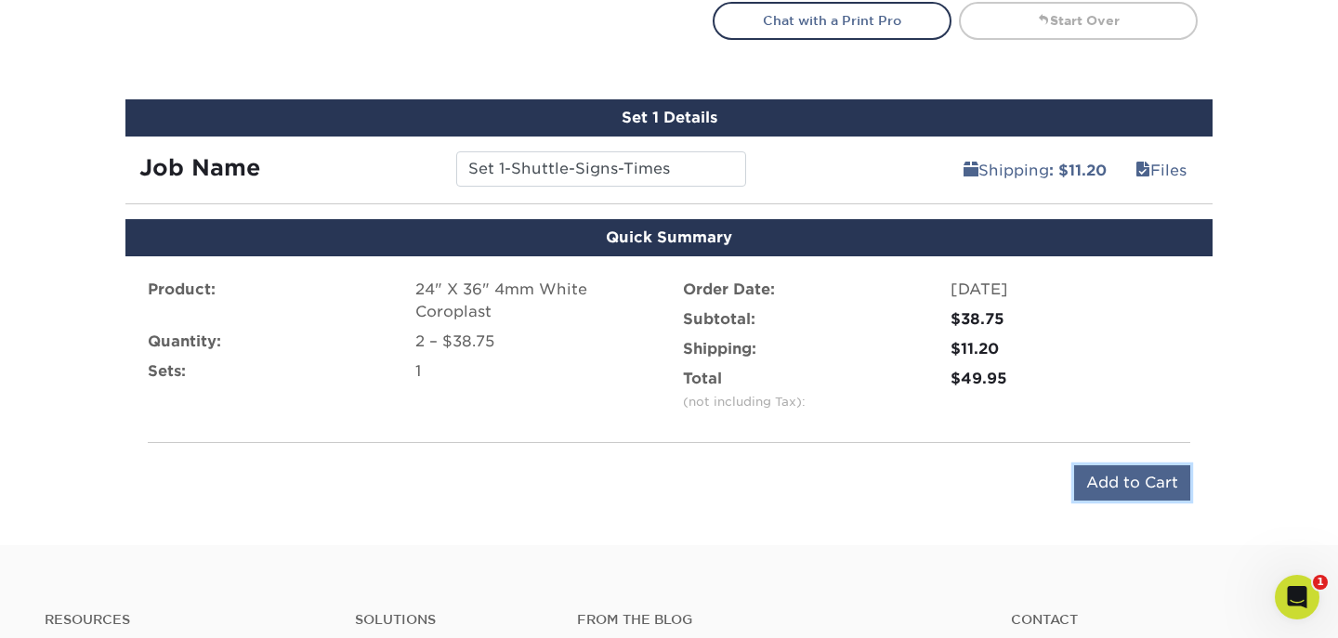
click at [1148, 487] on input "Add to Cart" at bounding box center [1132, 482] width 116 height 35
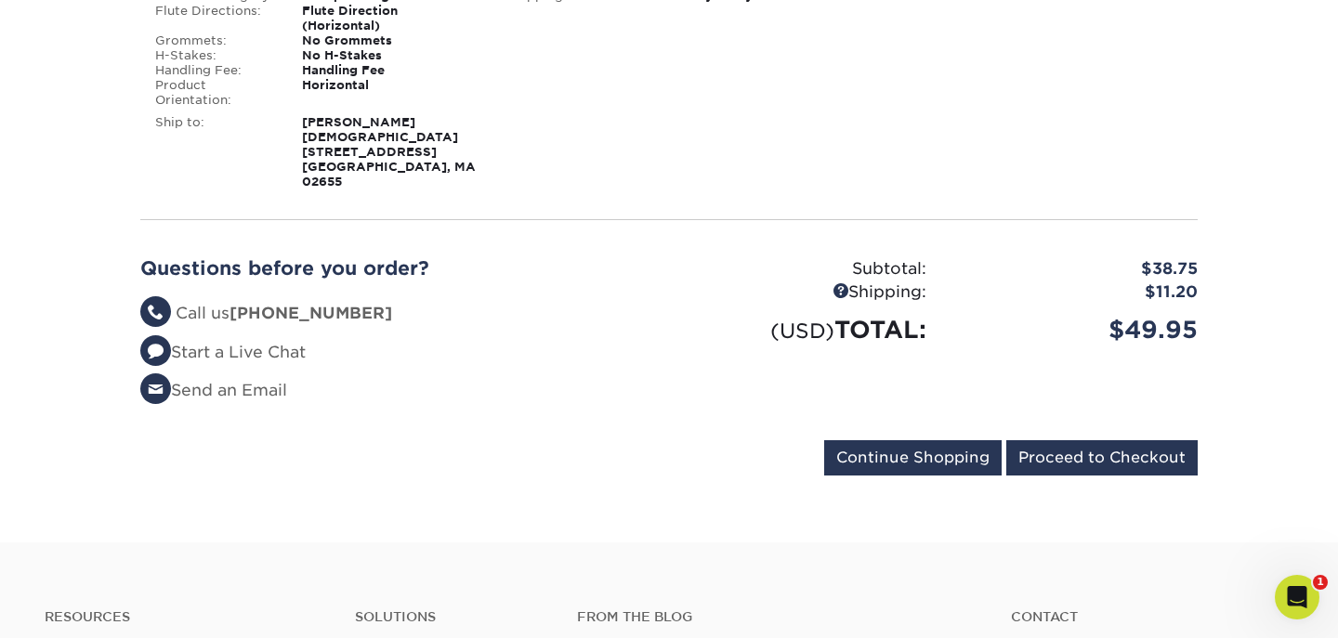
scroll to position [425, 0]
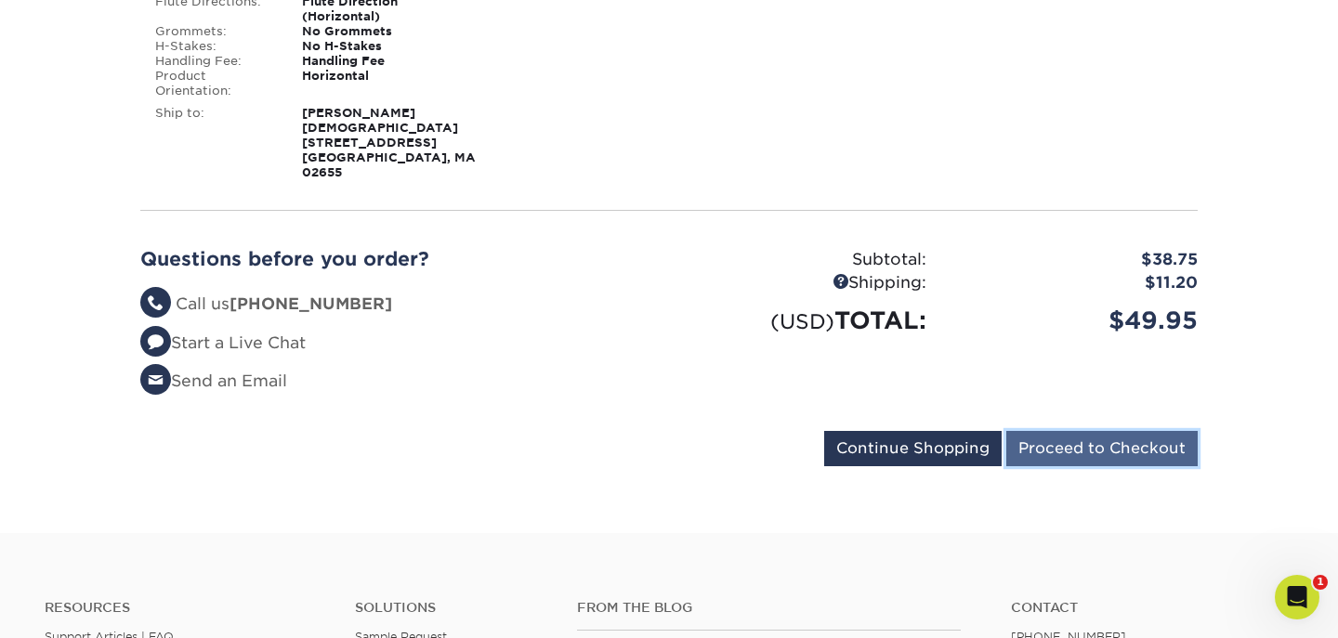
click at [1098, 431] on input "Proceed to Checkout" at bounding box center [1101, 448] width 191 height 35
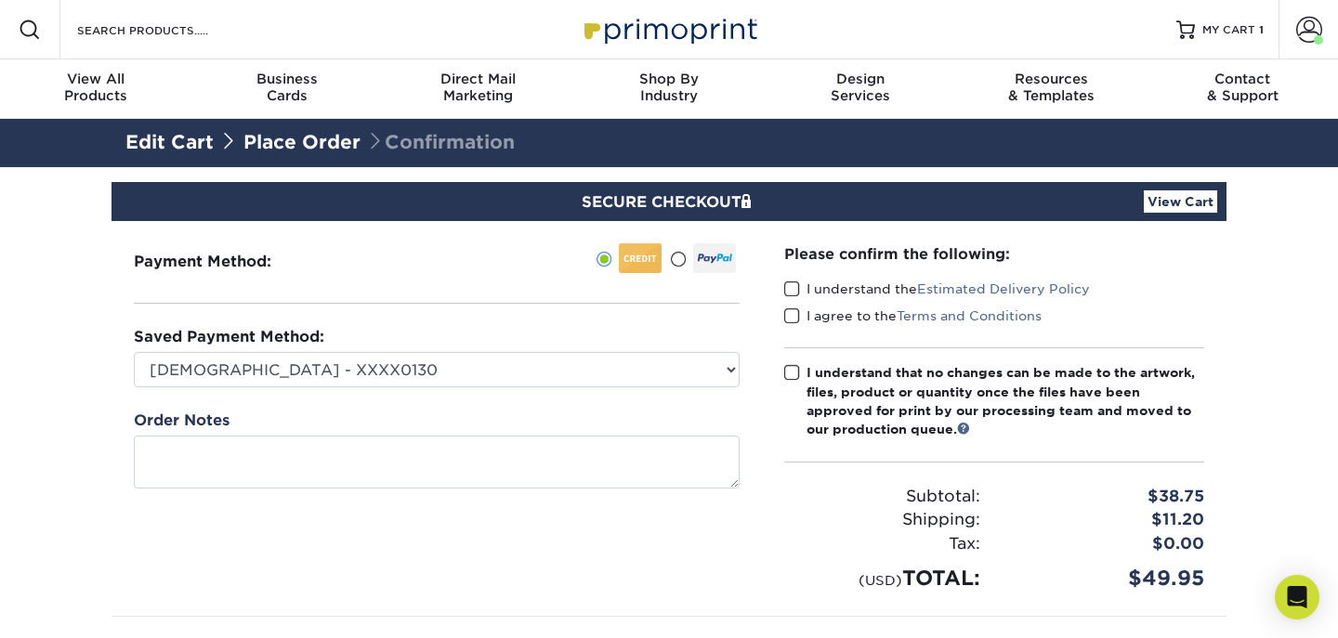
drag, startPoint x: 791, startPoint y: 288, endPoint x: 790, endPoint y: 312, distance: 24.2
click at [792, 288] on span at bounding box center [792, 290] width 16 height 18
click at [0, 0] on input "I understand the Estimated Delivery Policy" at bounding box center [0, 0] width 0 height 0
click at [788, 320] on span at bounding box center [792, 316] width 16 height 18
click at [0, 0] on input "I agree to the Terms and Conditions" at bounding box center [0, 0] width 0 height 0
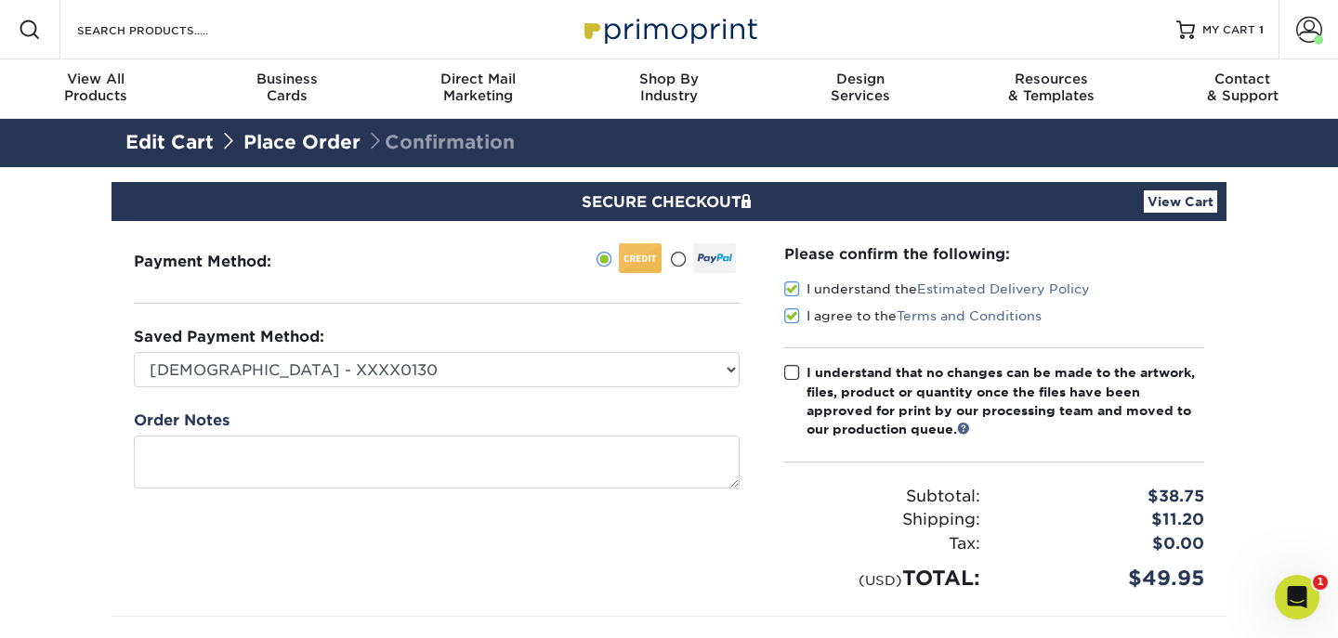
click at [789, 361] on div "Please confirm the following: I understand the Estimated Delivery Policy I agre…" at bounding box center [994, 418] width 420 height 350
click at [795, 372] on span at bounding box center [792, 373] width 16 height 18
click at [0, 0] on input "I understand that no changes can be made to the artwork, files, product or quan…" at bounding box center [0, 0] width 0 height 0
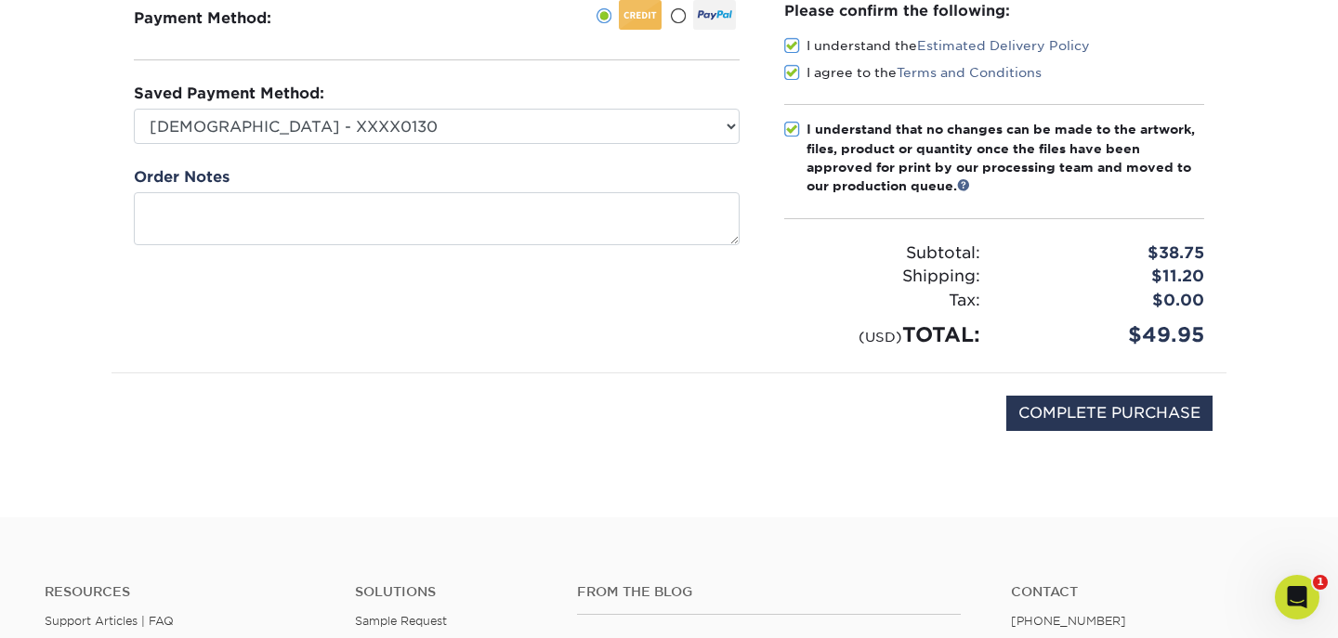
scroll to position [267, 0]
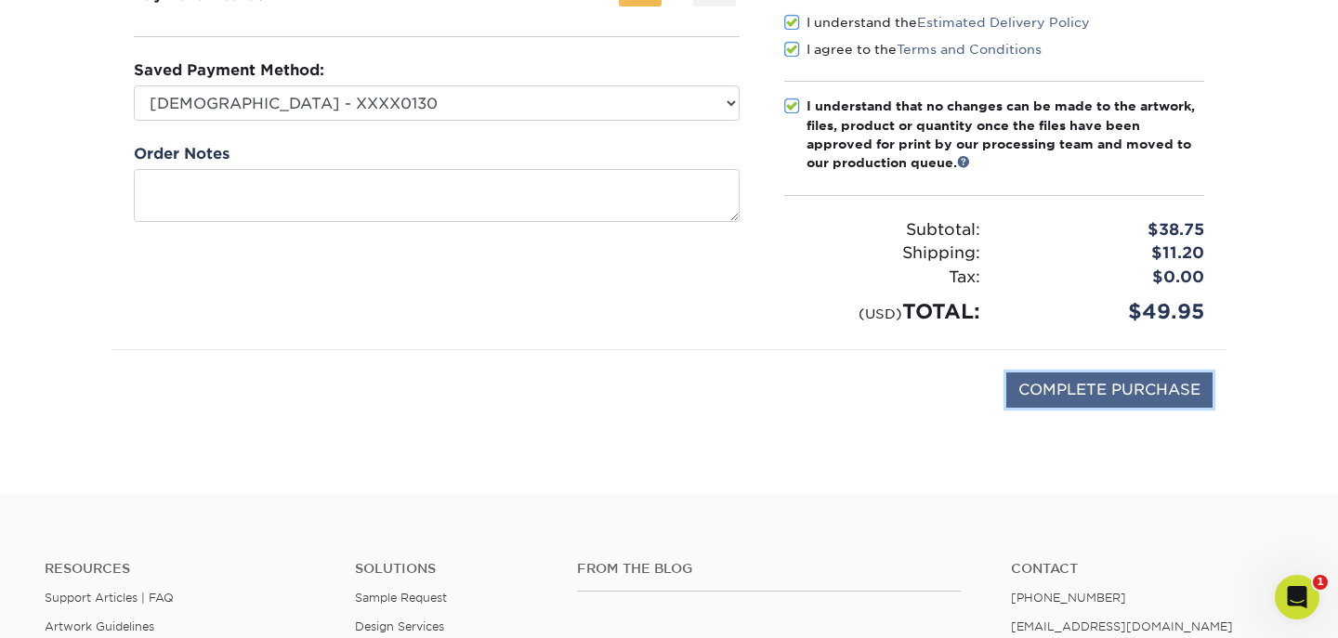
click at [1090, 382] on input "COMPLETE PURCHASE" at bounding box center [1109, 389] width 206 height 35
type input "PROCESSING, PLEASE WAIT..."
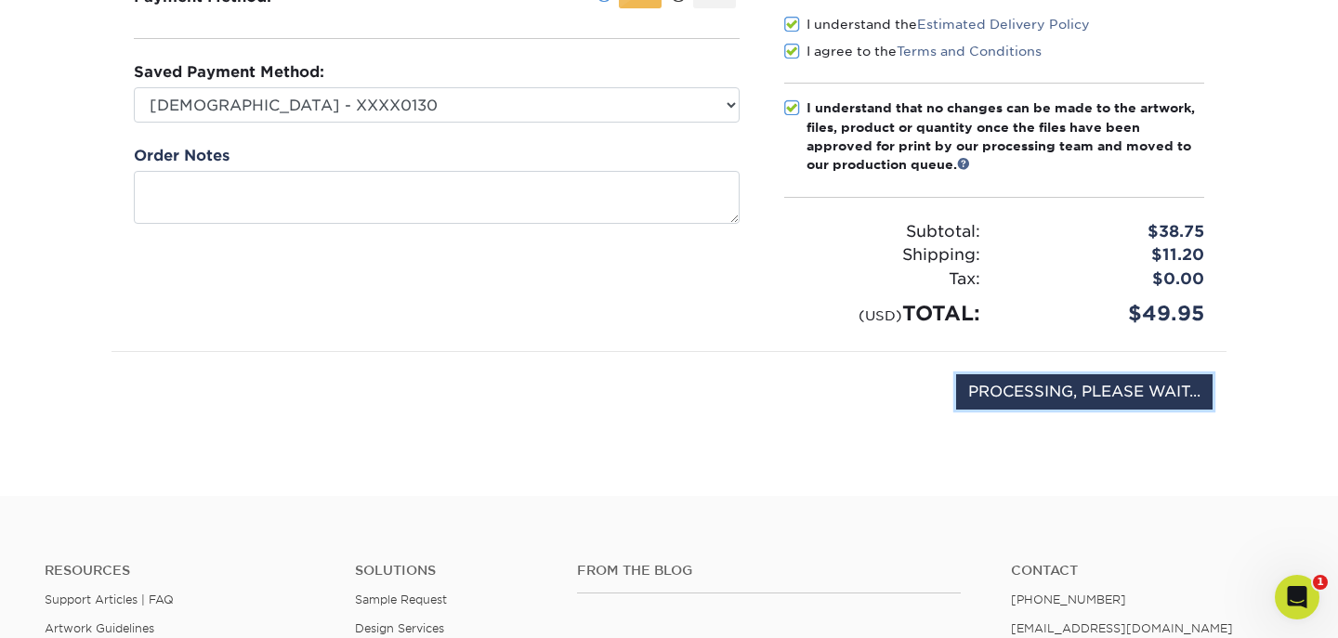
scroll to position [266, 0]
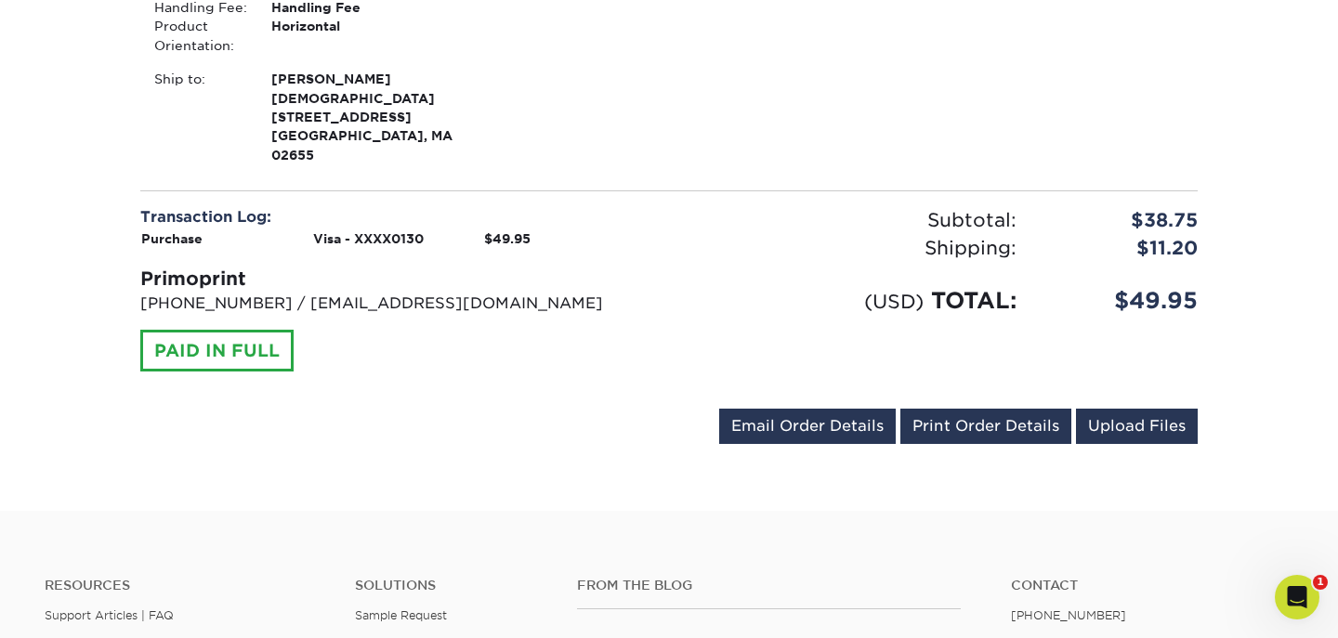
scroll to position [751, 0]
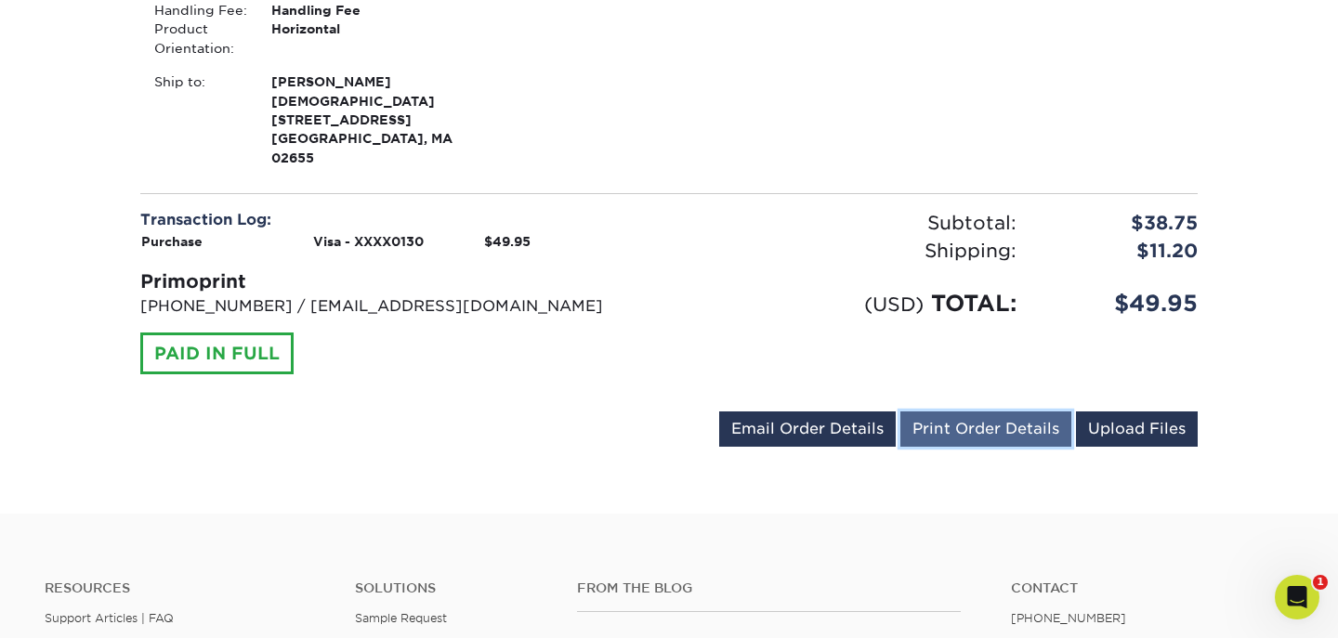
click at [954, 438] on link "Print Order Details" at bounding box center [985, 428] width 171 height 35
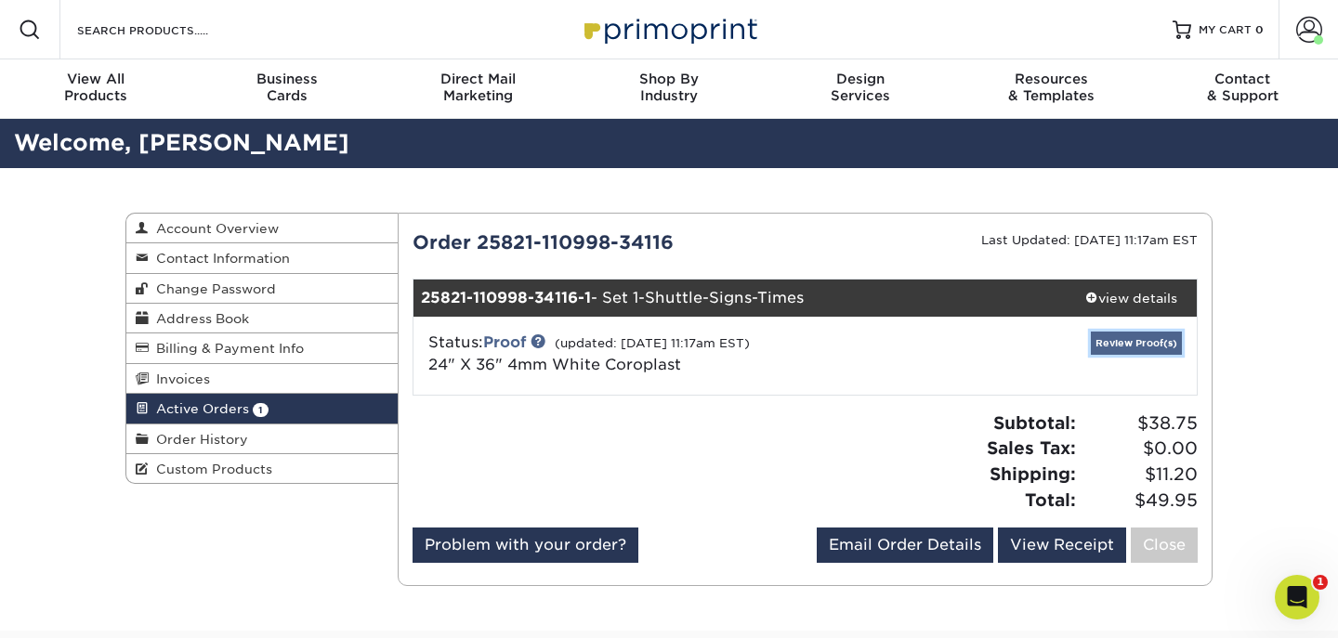
click at [1122, 336] on link "Review Proof(s)" at bounding box center [1135, 343] width 91 height 23
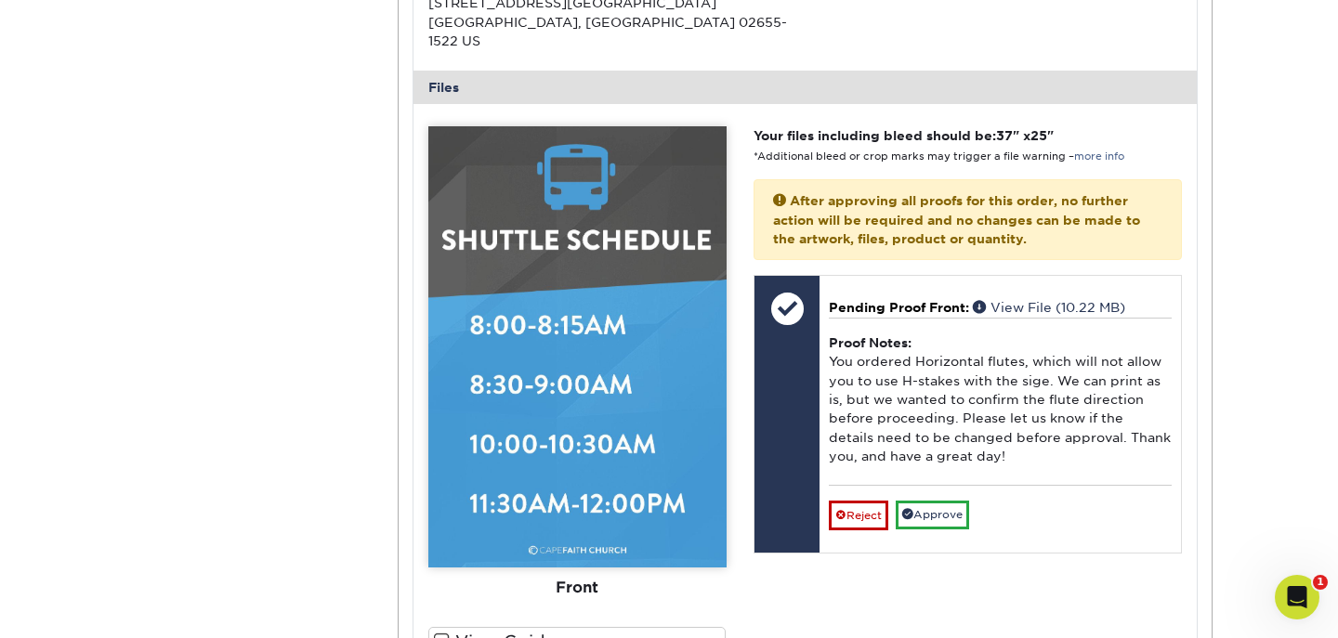
scroll to position [761, 0]
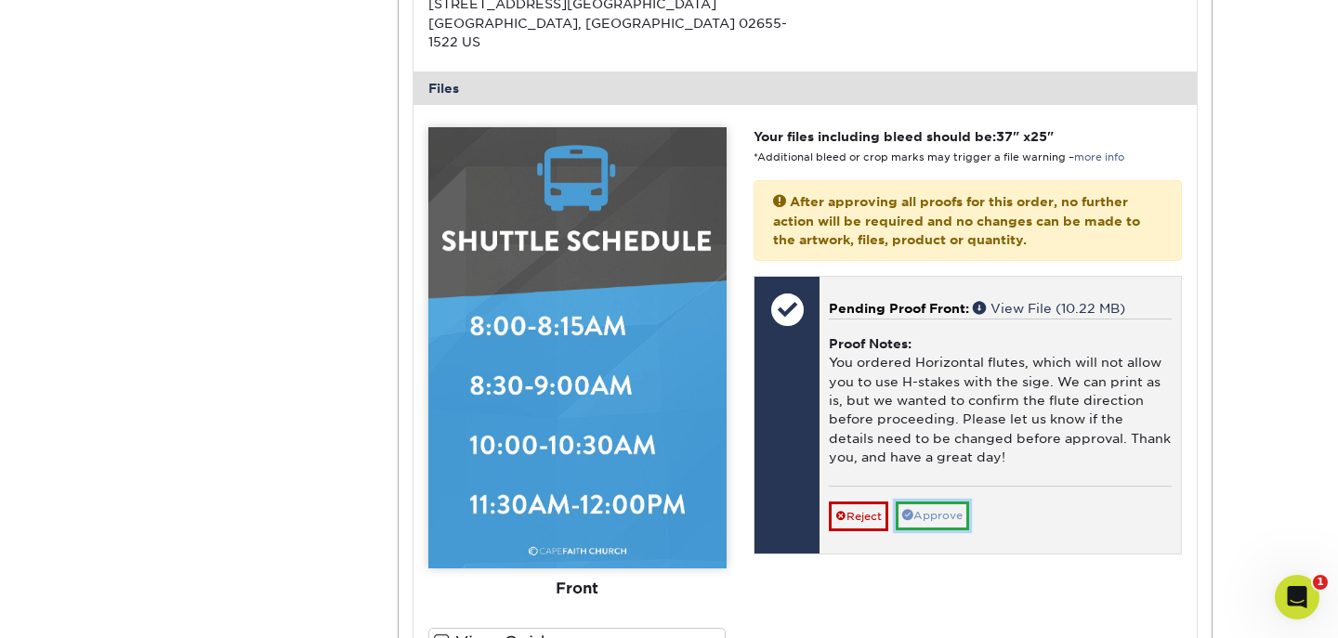
click at [954, 502] on link "Approve" at bounding box center [931, 516] width 73 height 29
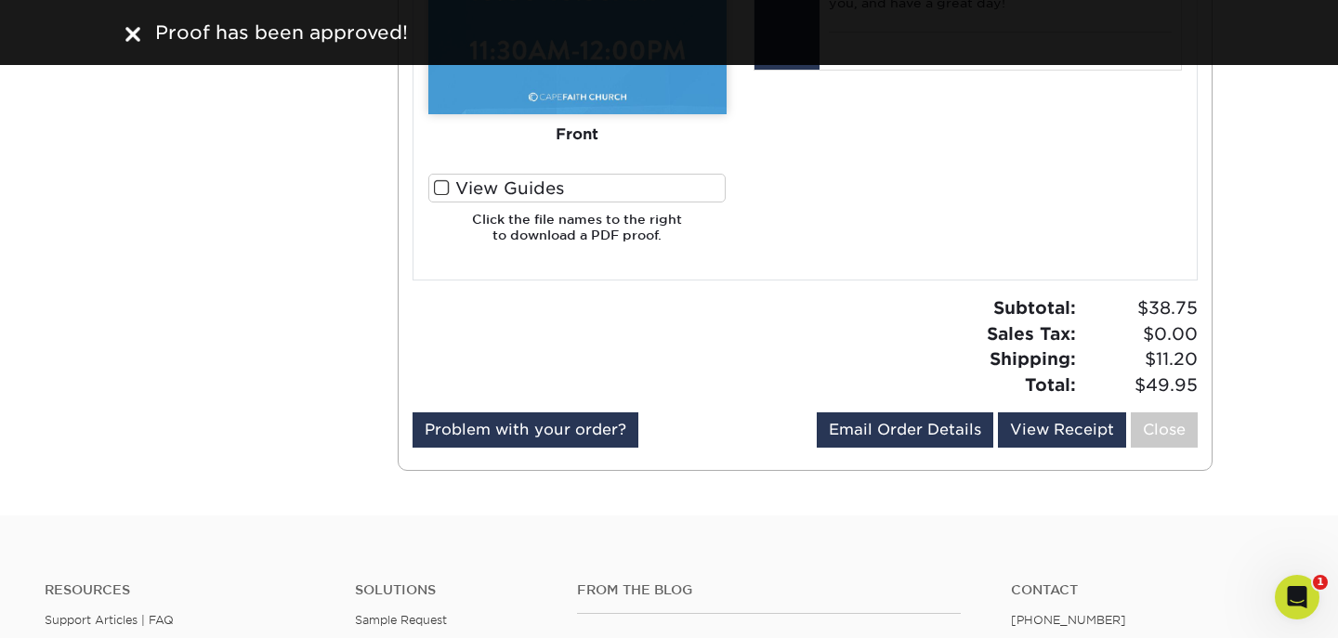
scroll to position [1217, 0]
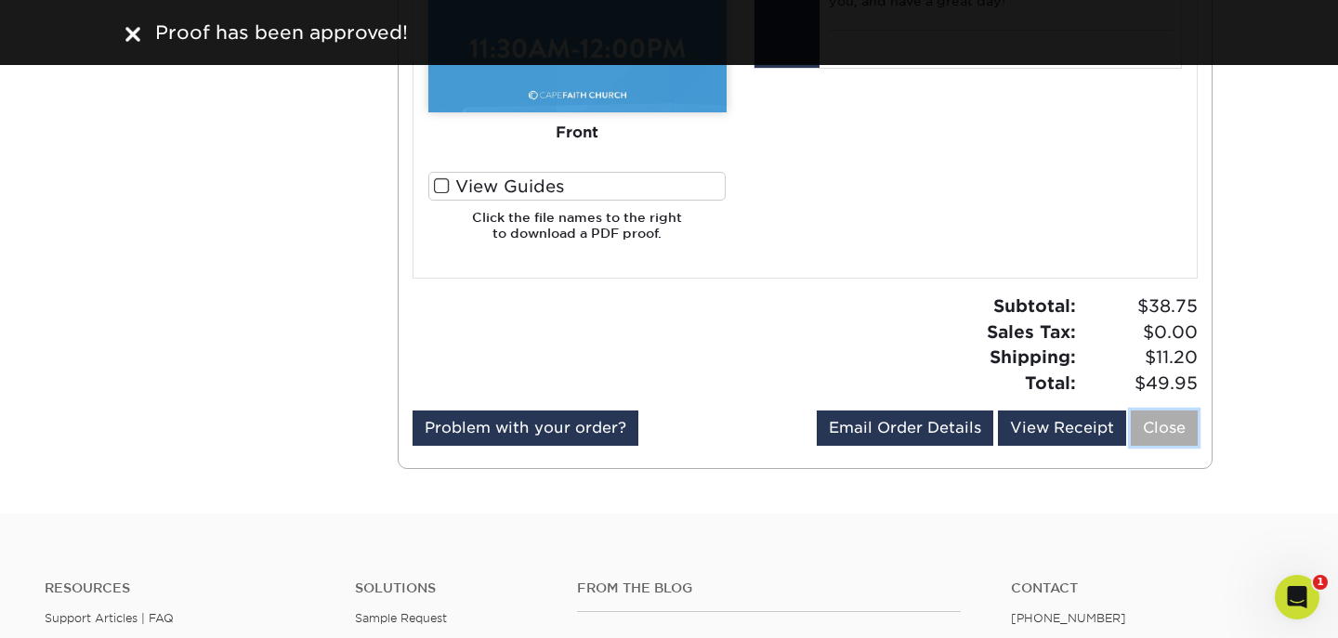
click at [1153, 411] on link "Close" at bounding box center [1163, 428] width 67 height 35
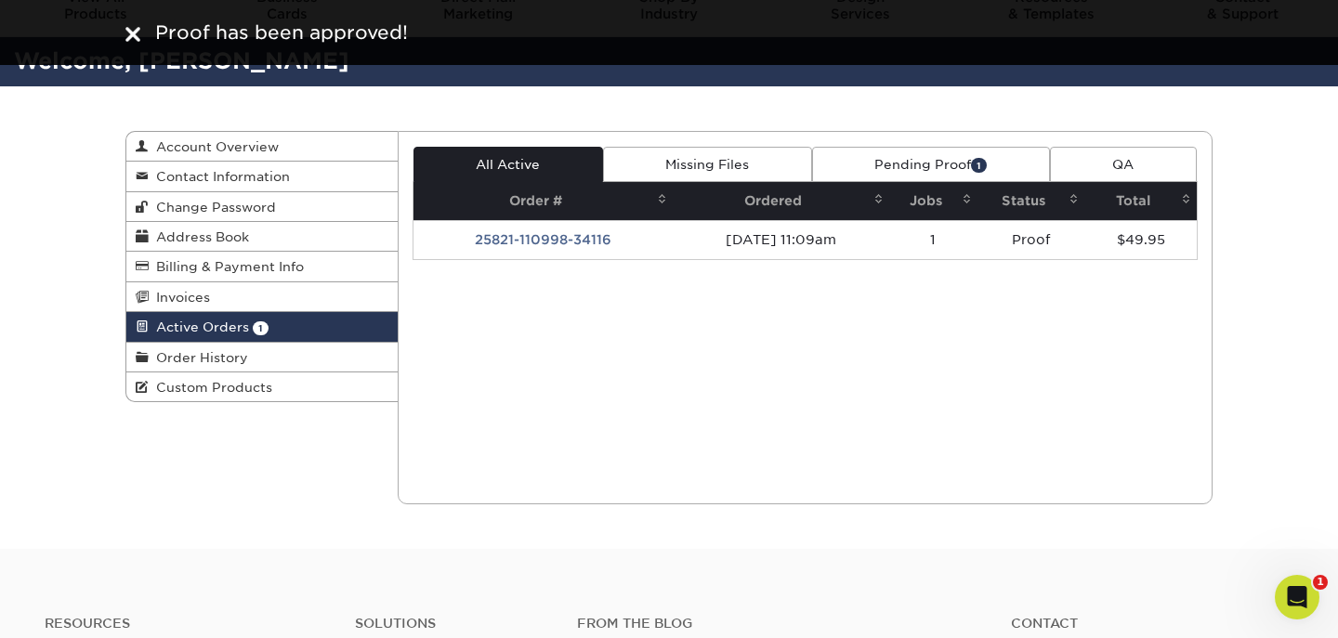
scroll to position [0, 0]
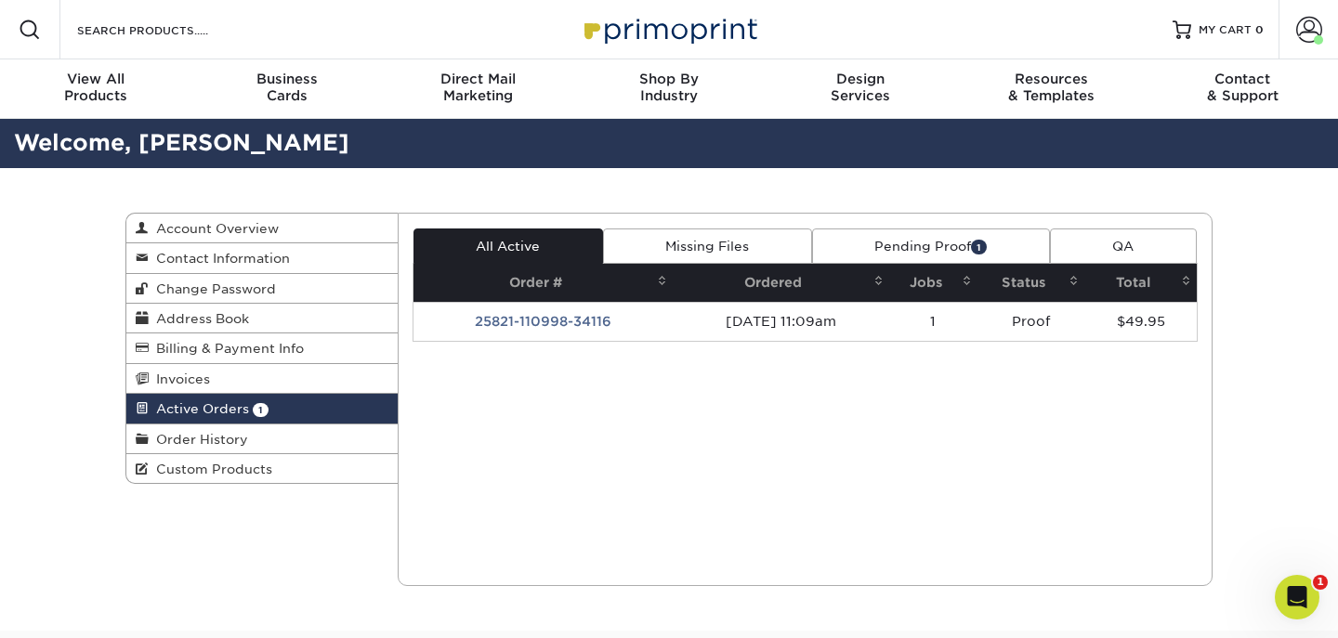
click at [207, 409] on span "Active Orders" at bounding box center [199, 408] width 100 height 15
